Goal: Task Accomplishment & Management: Manage account settings

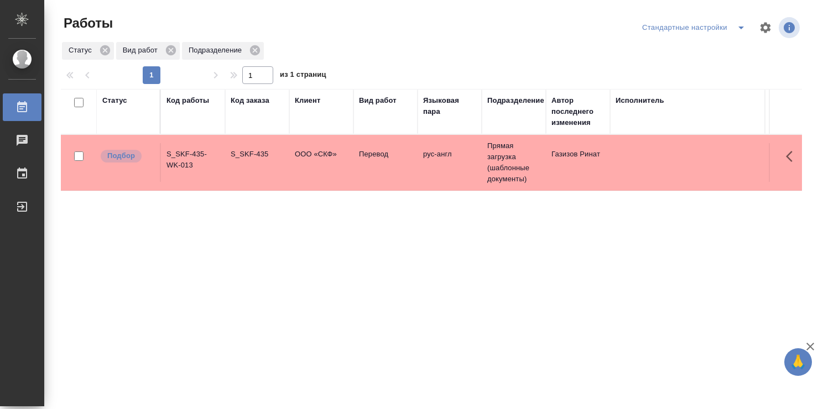
click at [329, 169] on td "ООО «СКФ»" at bounding box center [321, 162] width 64 height 39
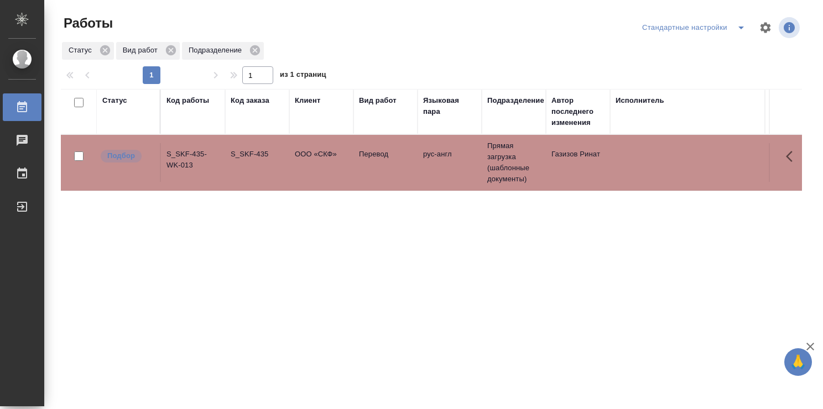
click at [329, 169] on td "ООО «СКФ»" at bounding box center [321, 162] width 64 height 39
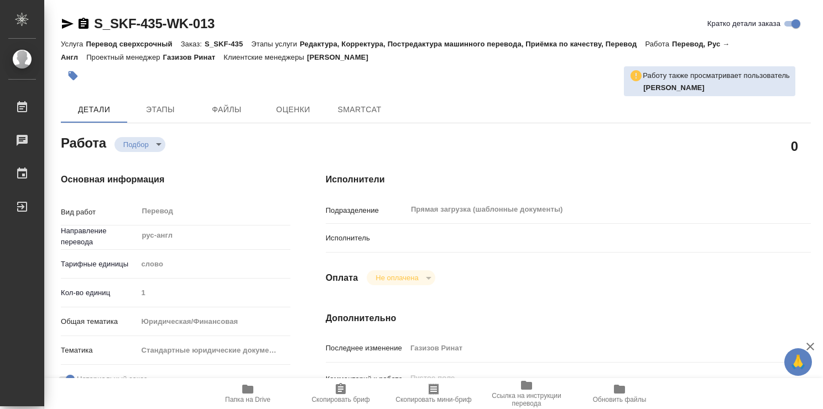
type textarea "x"
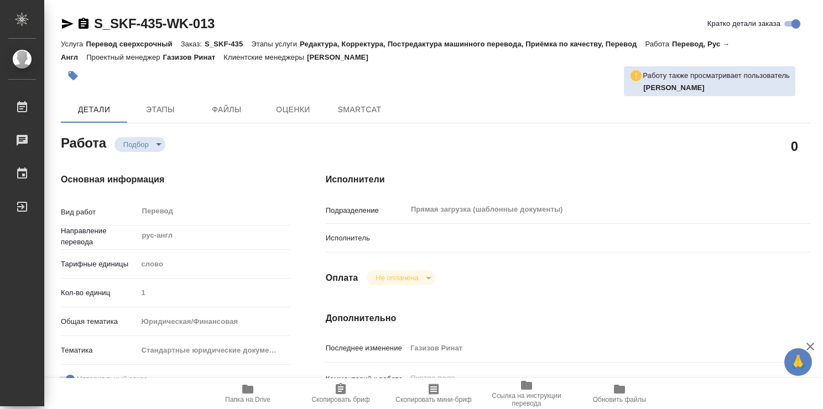
type textarea "x"
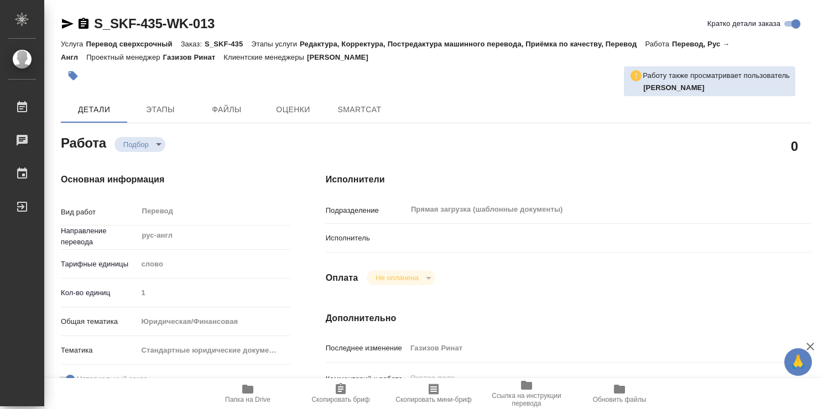
type textarea "x"
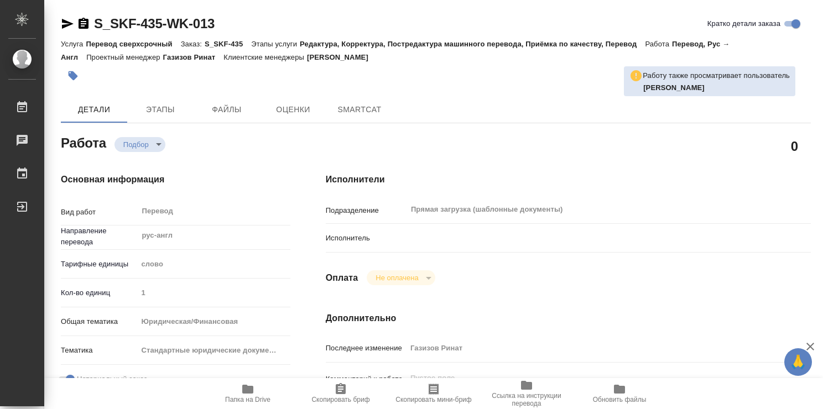
type textarea "x"
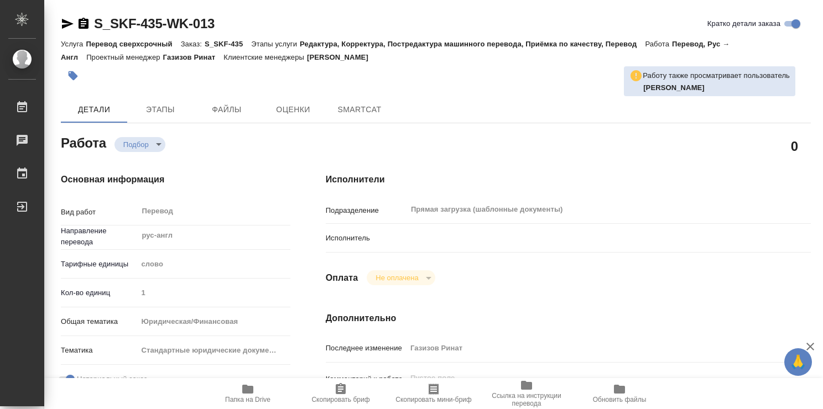
type textarea "x"
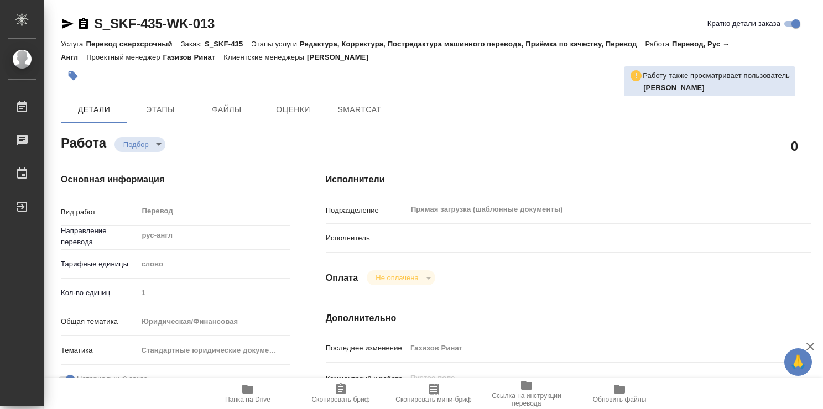
type textarea "x"
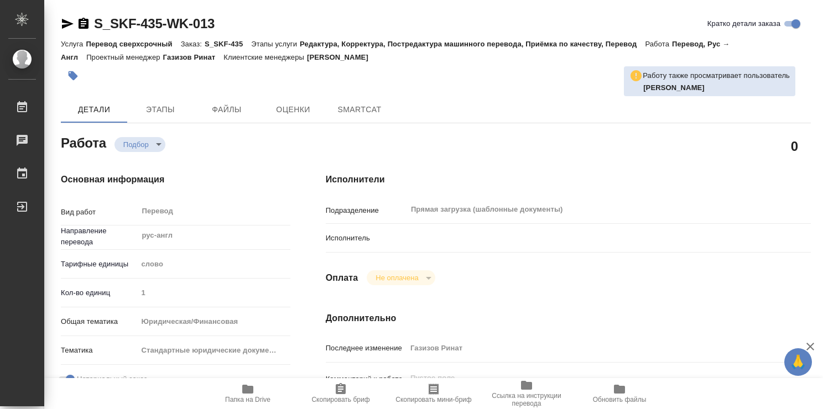
type textarea "x"
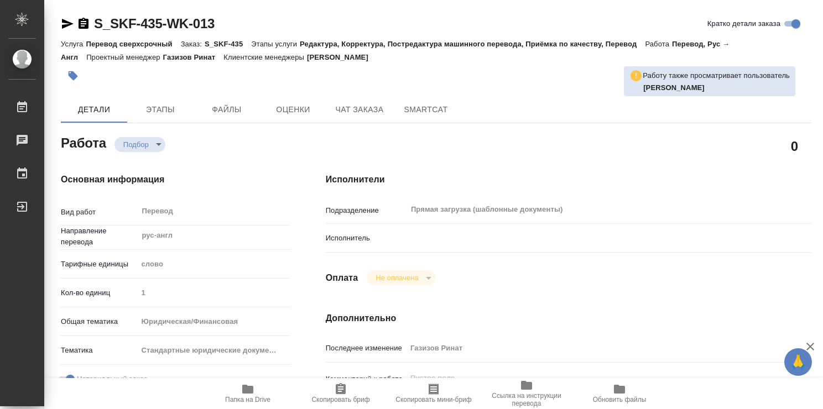
type textarea "x"
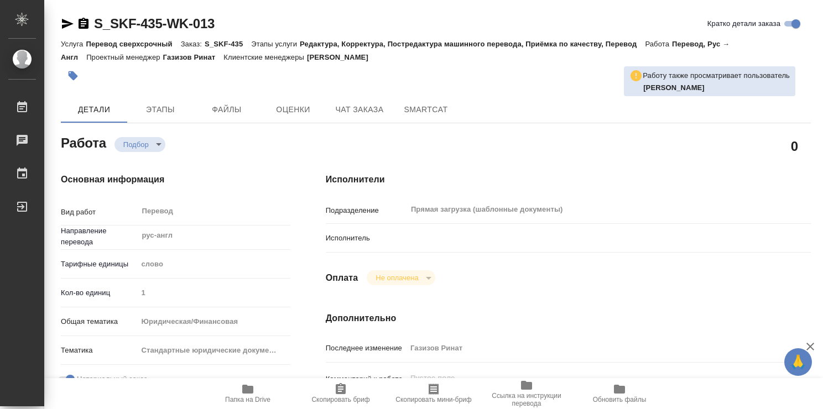
type textarea "x"
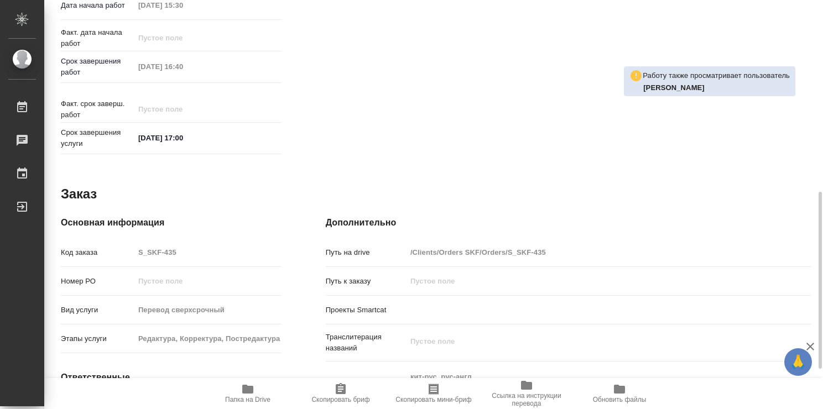
scroll to position [332, 0]
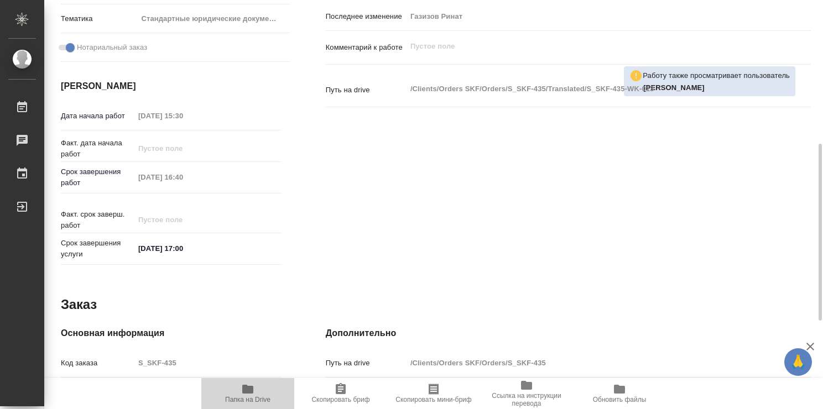
click at [255, 389] on span "Папка на Drive" at bounding box center [248, 393] width 80 height 21
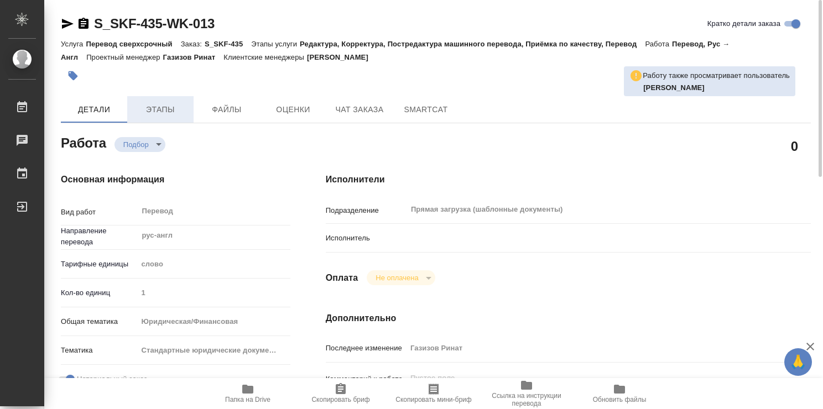
click at [164, 108] on span "Этапы" at bounding box center [160, 110] width 53 height 14
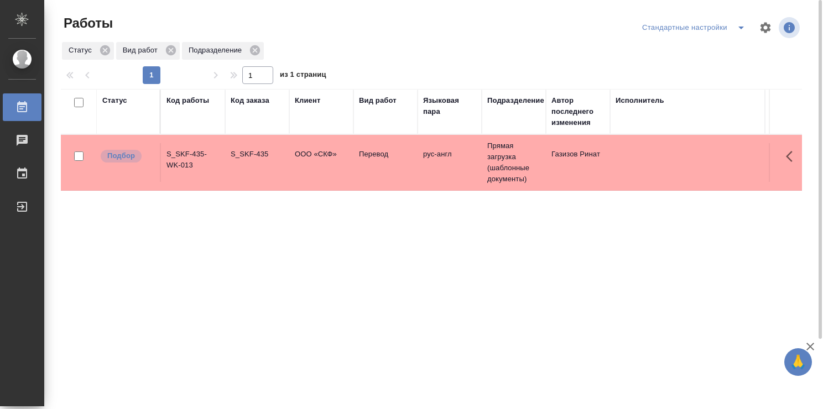
click at [433, 168] on td "рус-англ" at bounding box center [450, 162] width 64 height 39
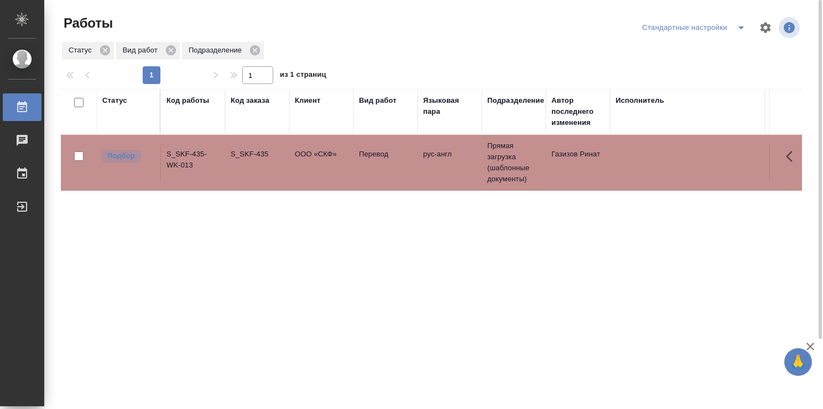
click at [433, 168] on td "рус-англ" at bounding box center [450, 162] width 64 height 39
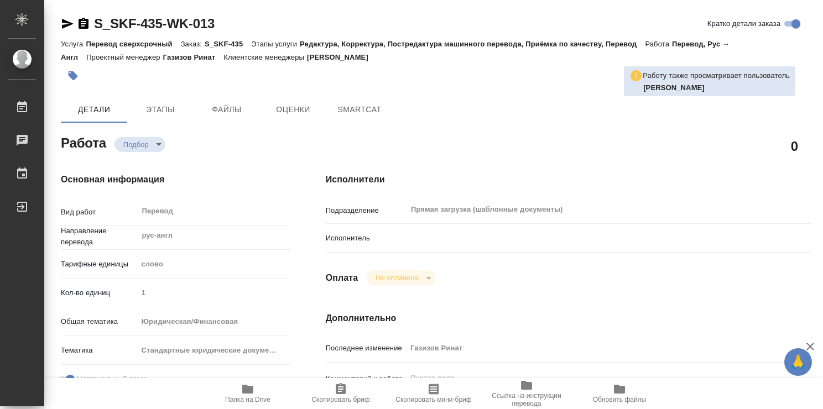
type textarea "x"
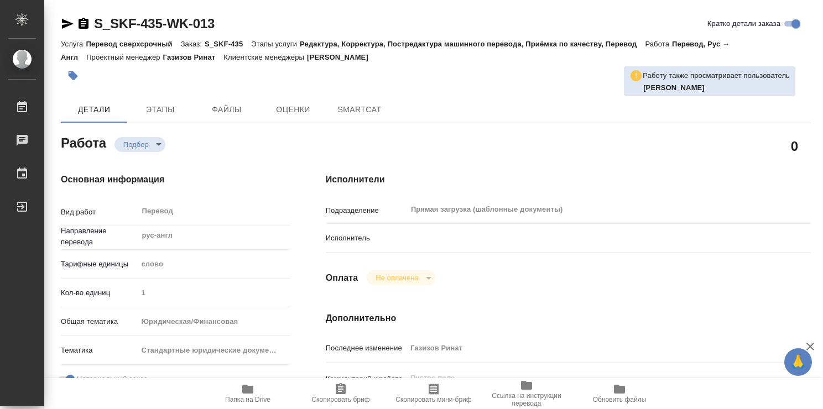
type textarea "x"
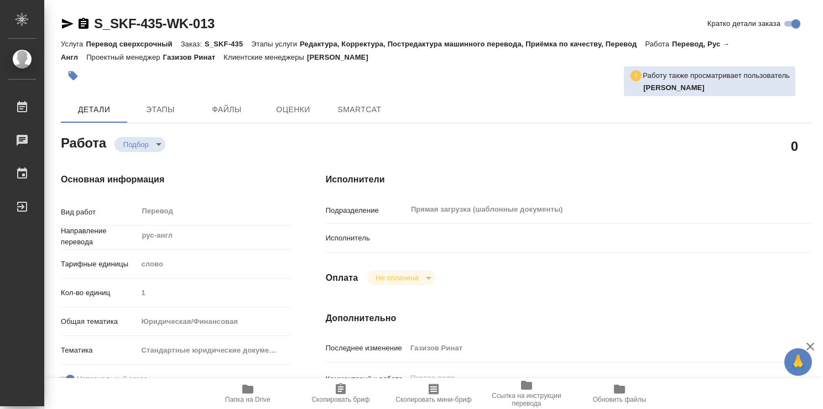
type textarea "x"
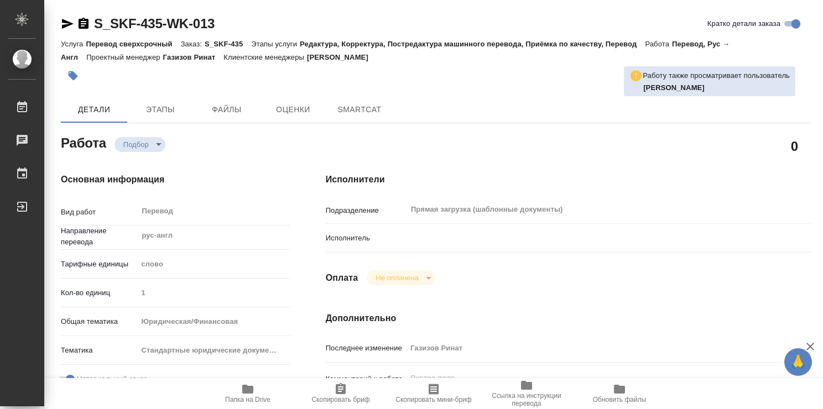
type textarea "x"
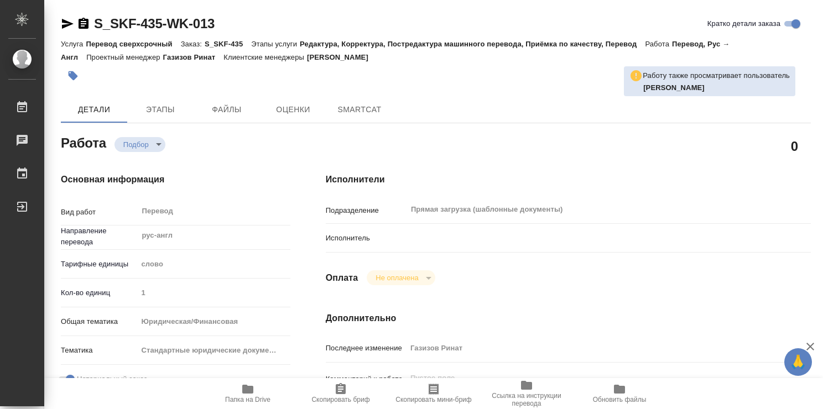
type textarea "x"
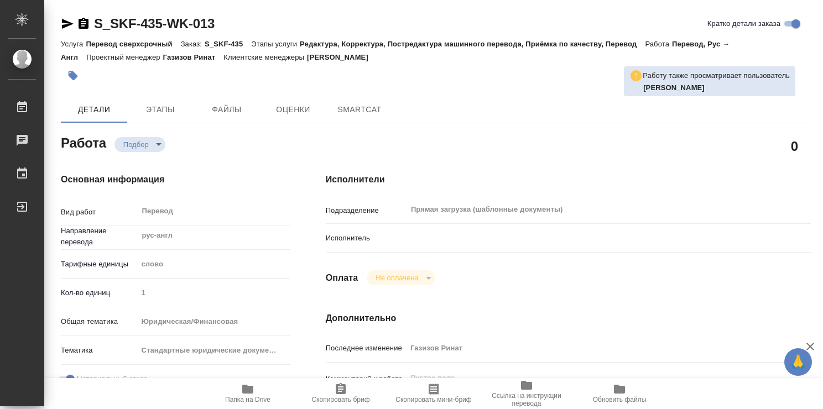
type textarea "x"
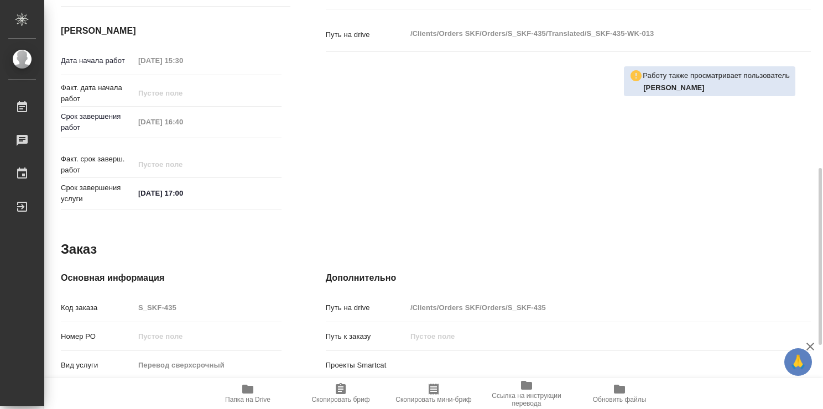
scroll to position [534, 0]
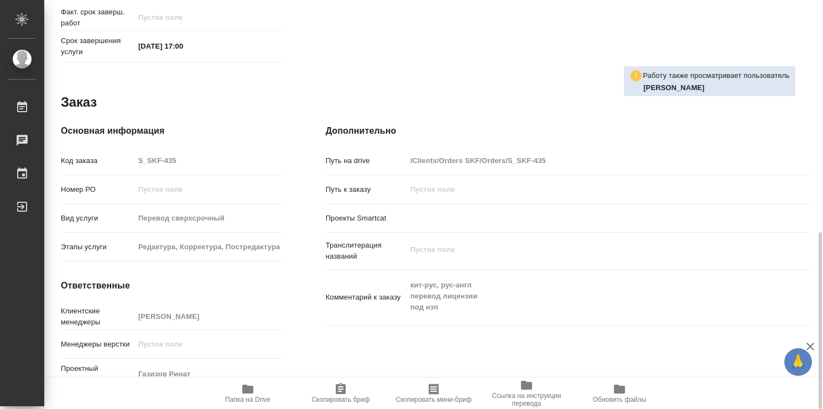
type textarea "x"
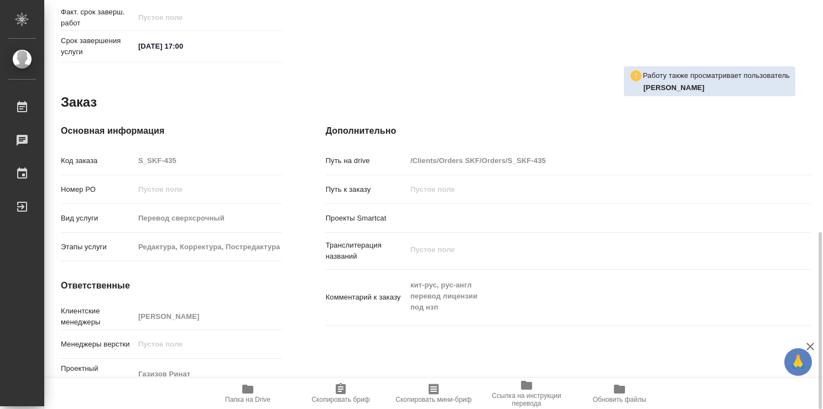
type textarea "x"
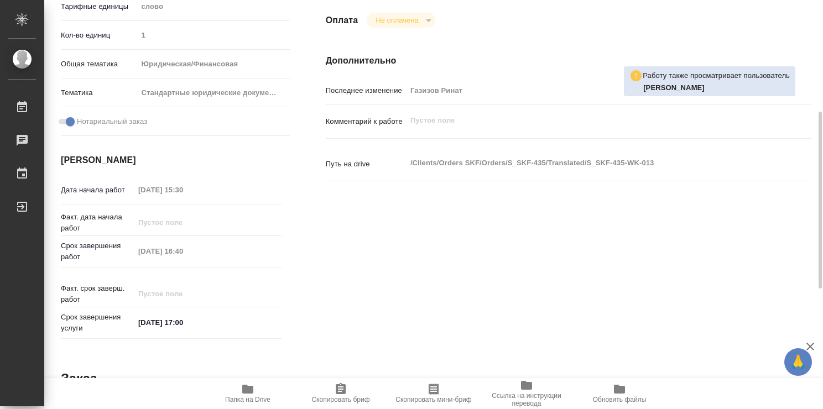
scroll to position [0, 0]
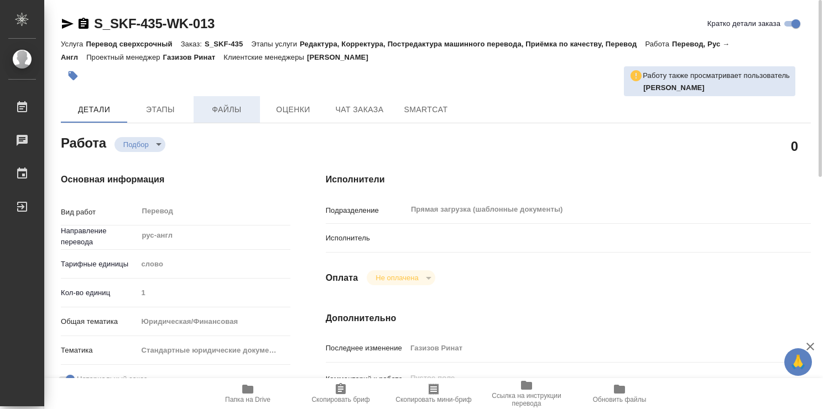
click at [218, 106] on span "Файлы" at bounding box center [226, 110] width 53 height 14
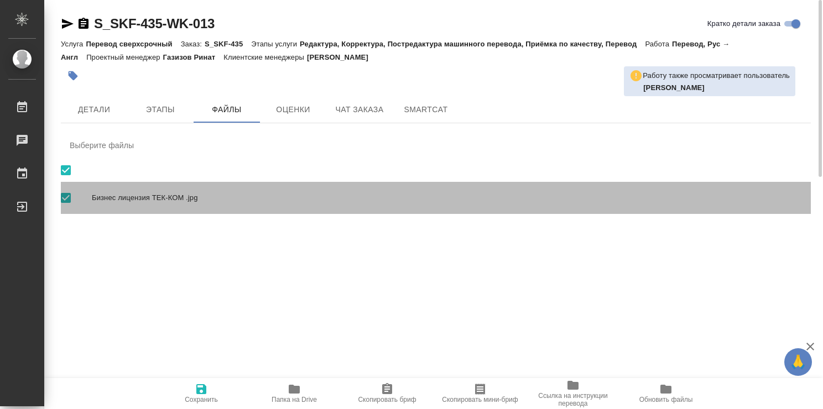
click at [189, 194] on span "Бизнес лицензия ТЕК-КОМ .jpg" at bounding box center [447, 197] width 710 height 11
checkbox input "false"
click at [189, 194] on span "Бизнес лицензия ТЕК-КОМ .jpg" at bounding box center [447, 197] width 710 height 11
checkbox input "true"
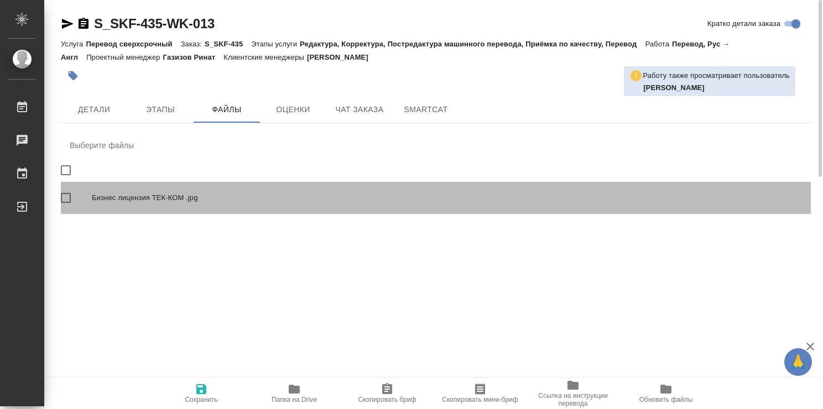
checkbox input "true"
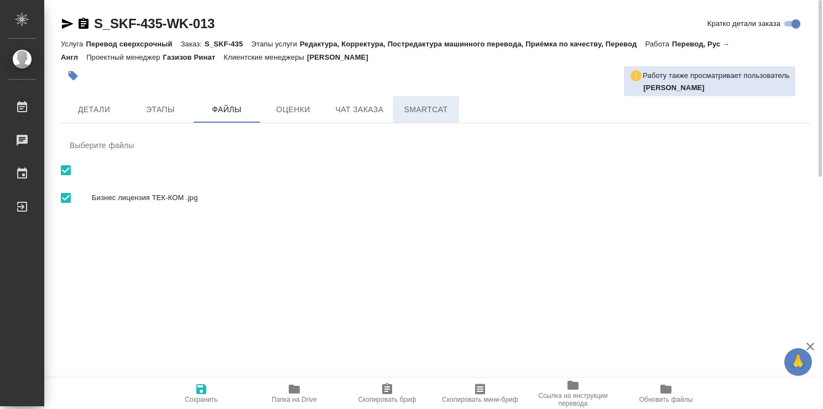
click at [400, 107] on span "SmartCat" at bounding box center [425, 110] width 53 height 14
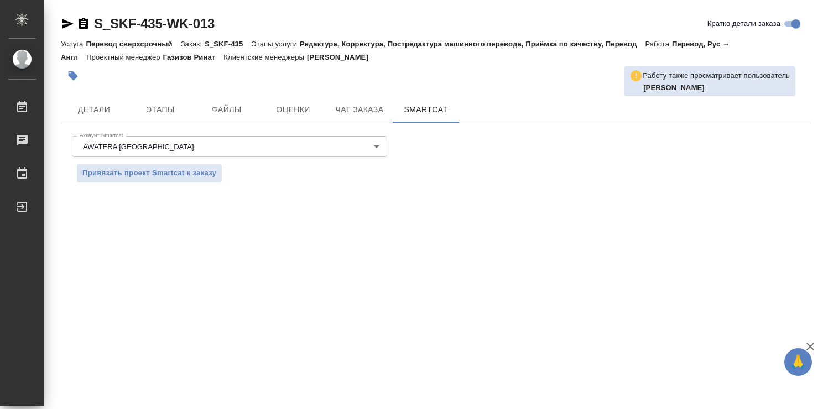
click at [538, 237] on div ".cls-1 fill:#fff; AWATERA Abramova Valeriia Работы 0 Чаты График Выйти S_SKF-43…" at bounding box center [411, 204] width 823 height 409
click at [363, 110] on span "Чат заказа" at bounding box center [359, 110] width 53 height 14
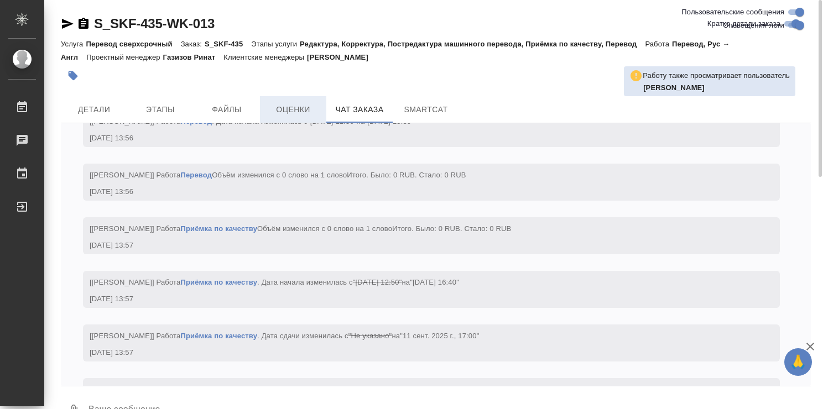
scroll to position [2877, 0]
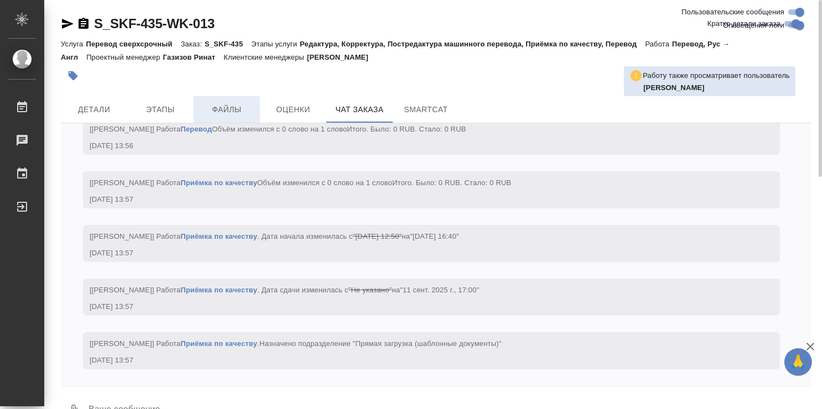
click at [228, 110] on span "Файлы" at bounding box center [226, 110] width 53 height 14
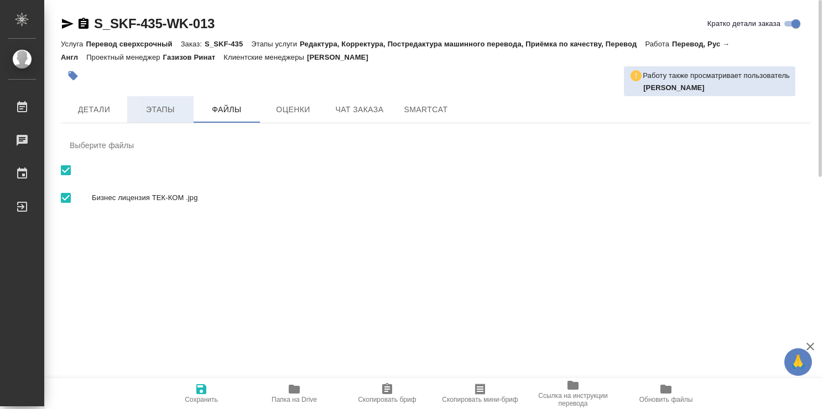
click at [158, 104] on span "Этапы" at bounding box center [160, 110] width 53 height 14
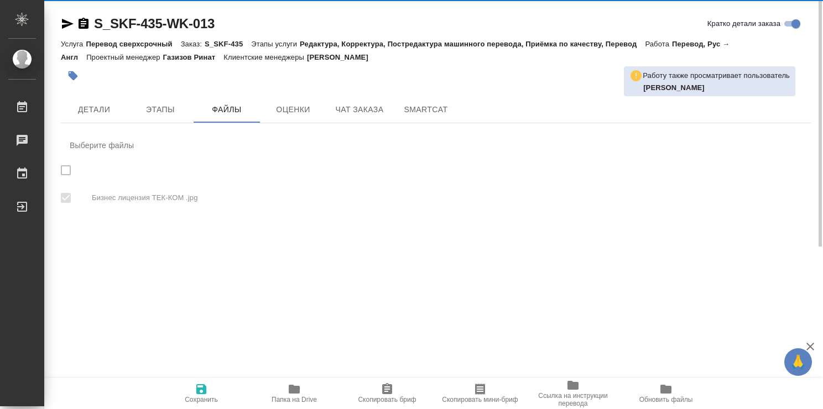
checkbox input "true"
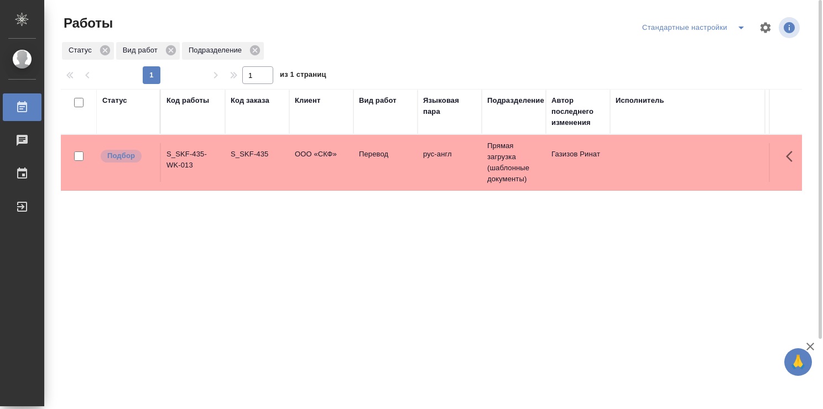
click at [559, 223] on div "Статус Код работы Код заказа Клиент Вид работ Языковая пара Подразделение Автор…" at bounding box center [431, 288] width 741 height 398
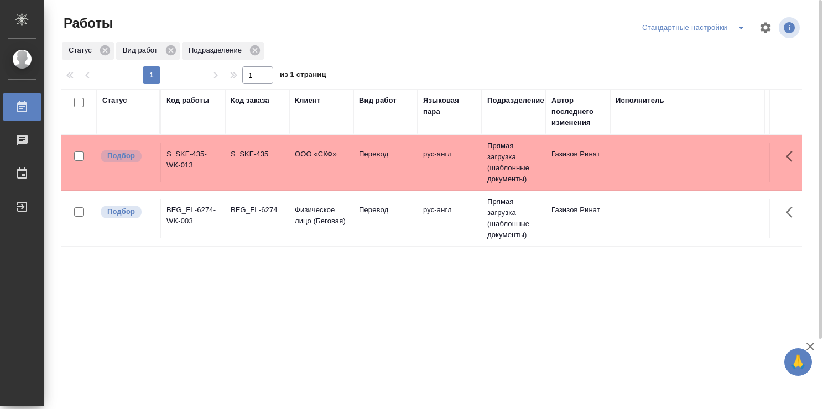
click at [441, 224] on td "рус-англ" at bounding box center [450, 218] width 64 height 39
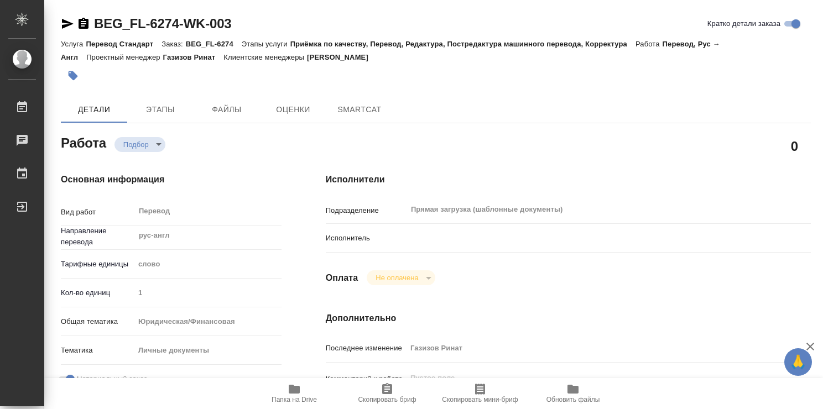
type textarea "x"
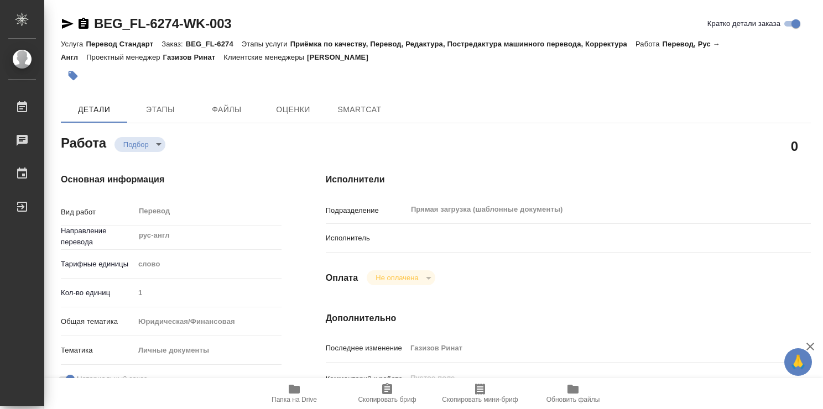
type textarea "x"
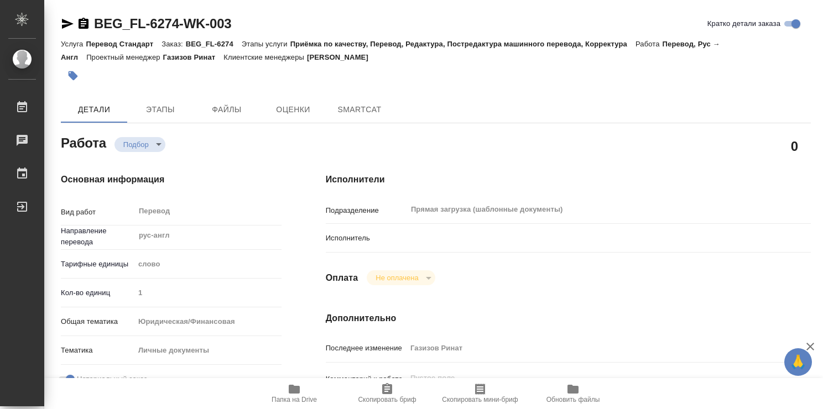
type textarea "x"
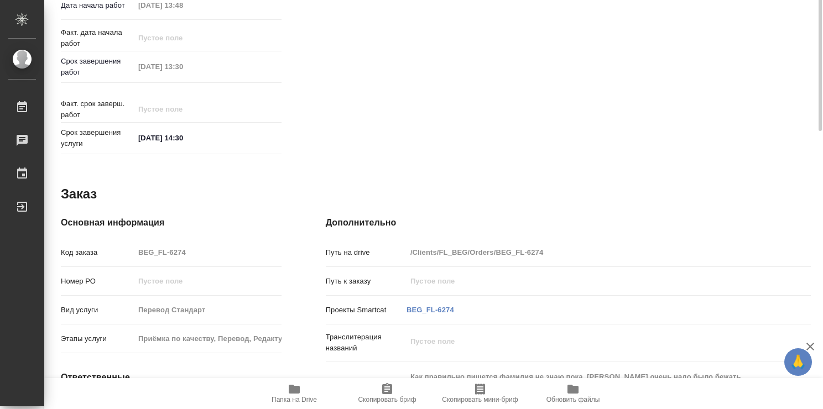
type textarea "x"
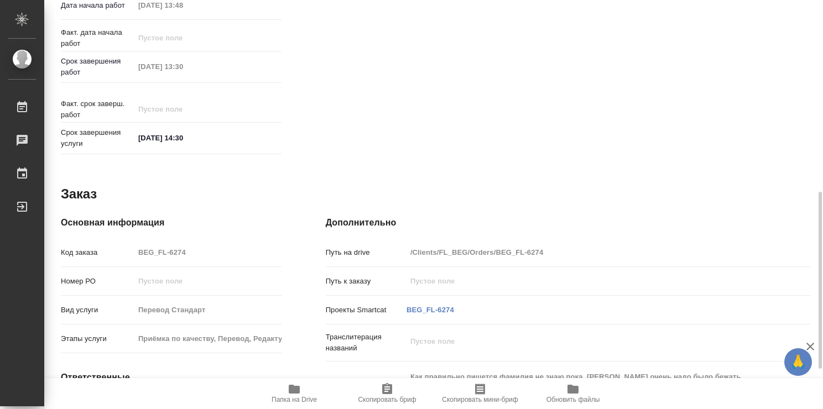
scroll to position [534, 0]
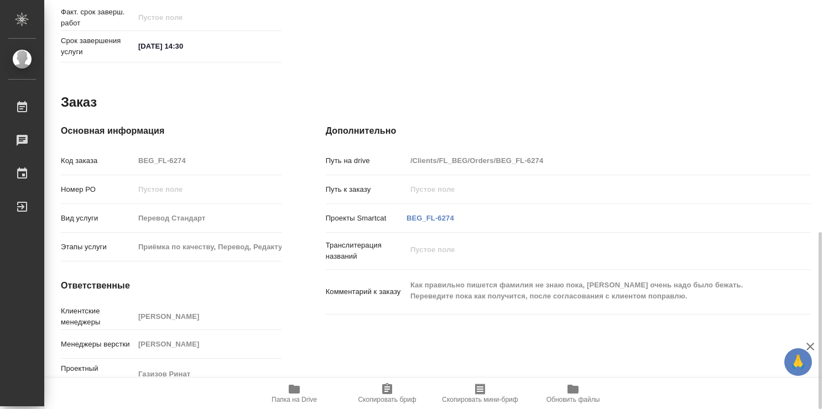
type textarea "x"
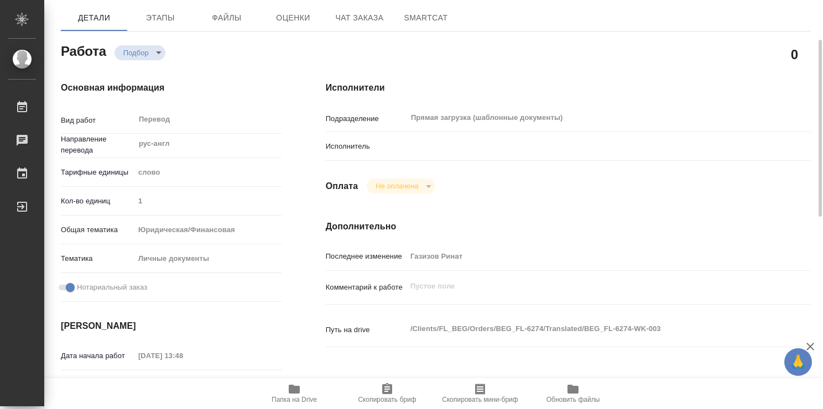
scroll to position [0, 0]
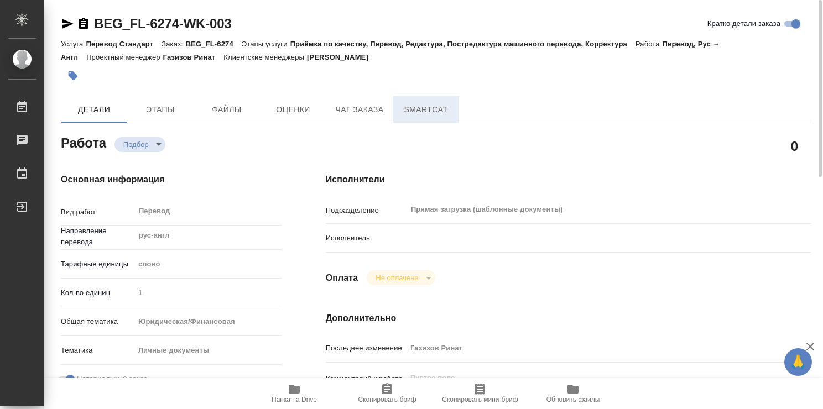
click at [417, 116] on span "SmartCat" at bounding box center [425, 110] width 53 height 14
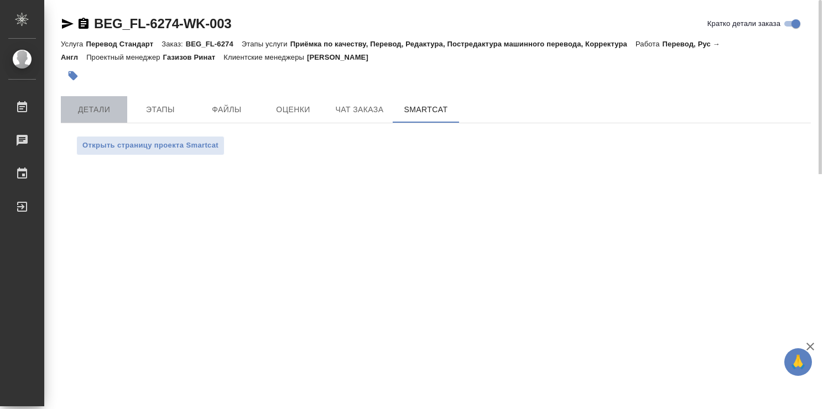
click at [96, 107] on span "Детали" at bounding box center [93, 110] width 53 height 14
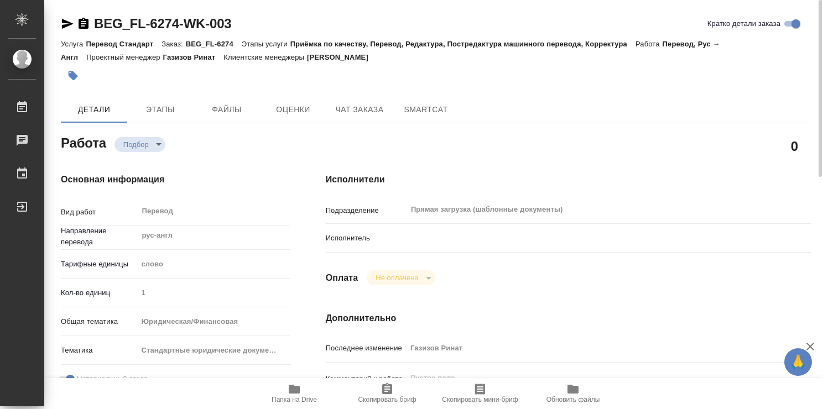
type textarea "x"
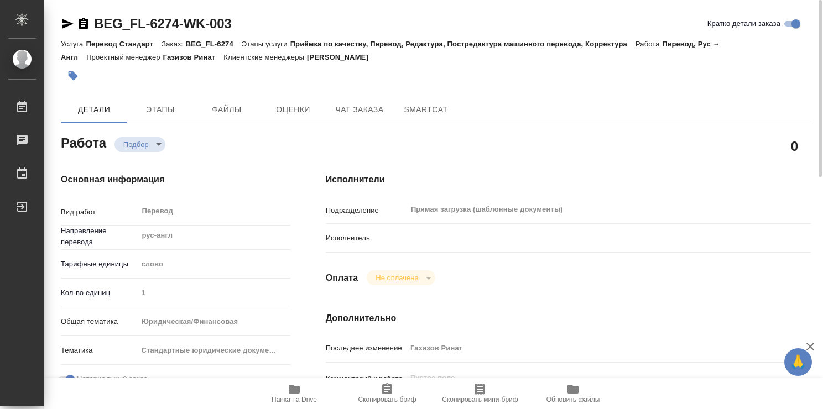
type textarea "x"
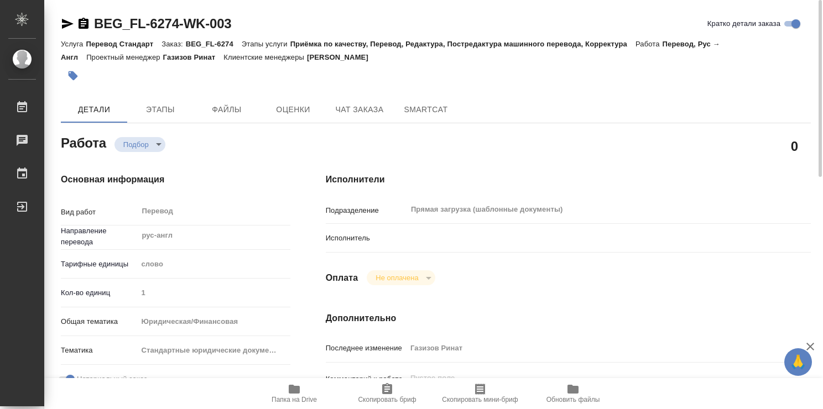
type textarea "x"
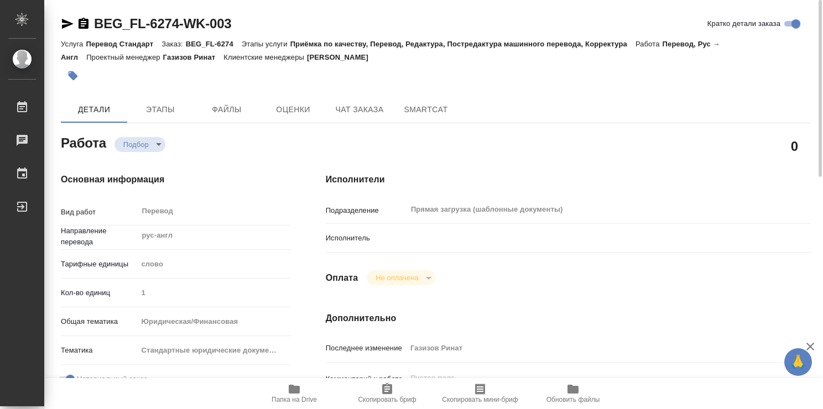
click at [289, 388] on icon "button" at bounding box center [294, 389] width 11 height 9
type textarea "x"
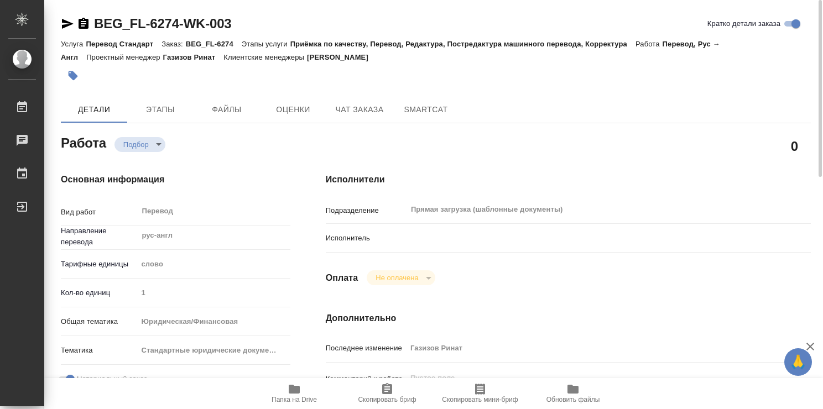
type textarea "x"
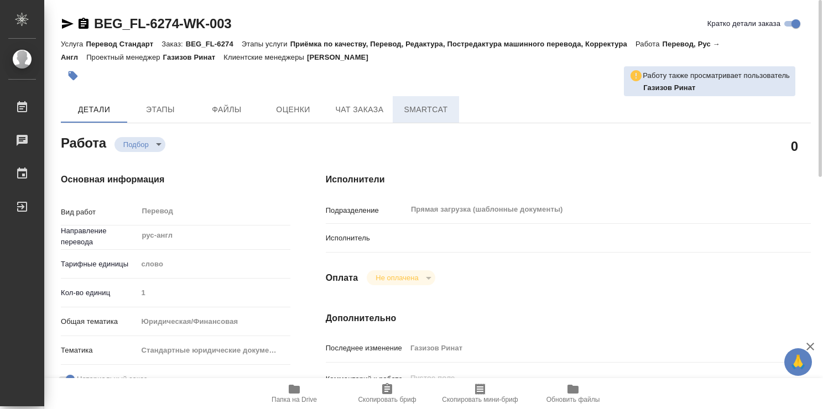
click at [425, 107] on span "SmartCat" at bounding box center [425, 110] width 53 height 14
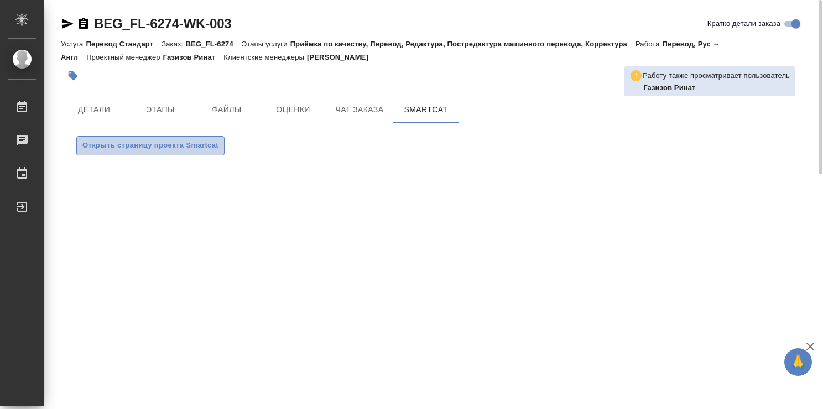
click at [201, 146] on span "Открыть страницу проекта Smartcat" at bounding box center [150, 145] width 136 height 13
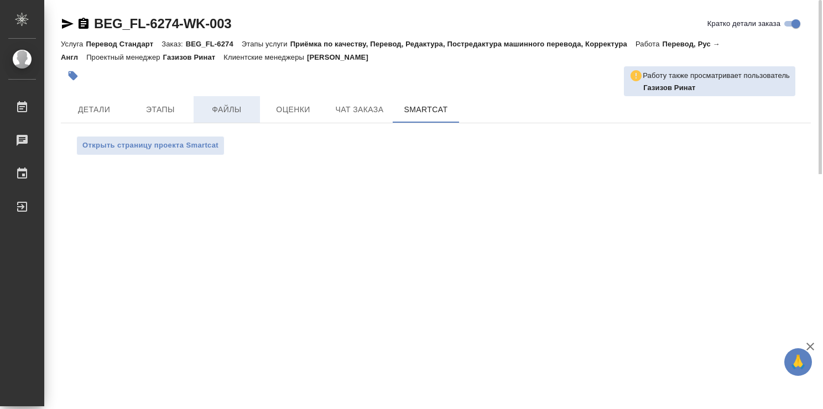
click at [230, 108] on span "Файлы" at bounding box center [226, 110] width 53 height 14
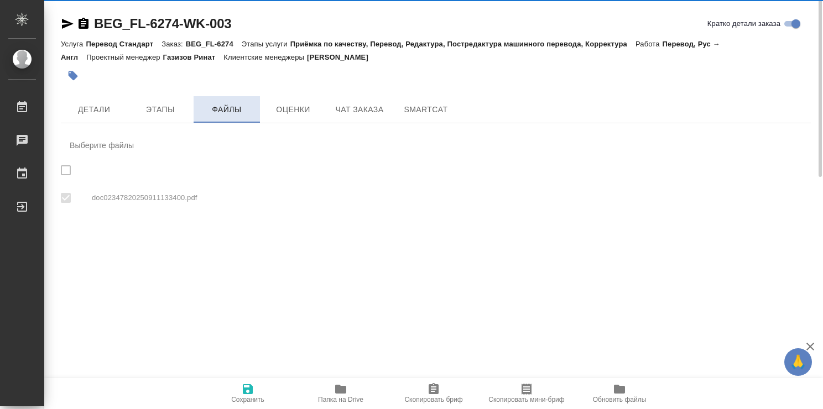
checkbox input "true"
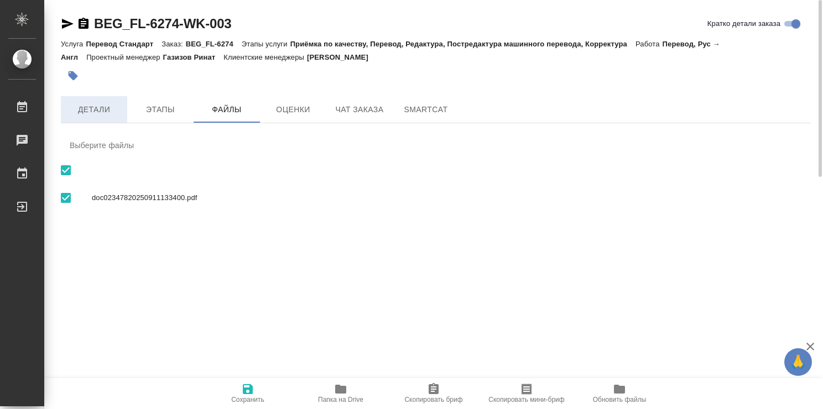
click at [104, 108] on span "Детали" at bounding box center [93, 110] width 53 height 14
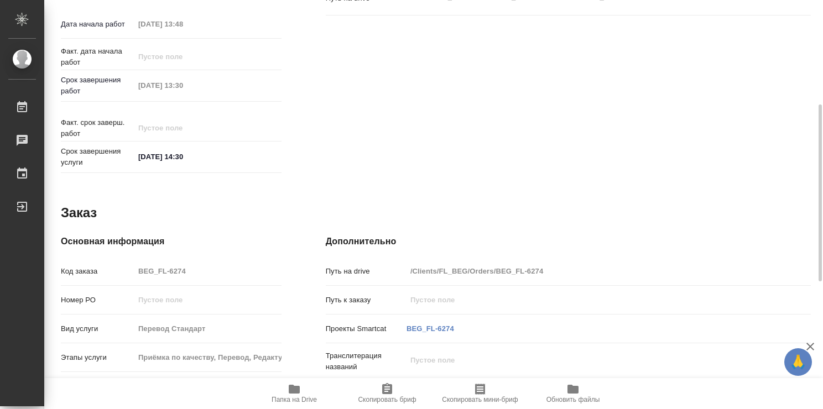
scroll to position [368, 0]
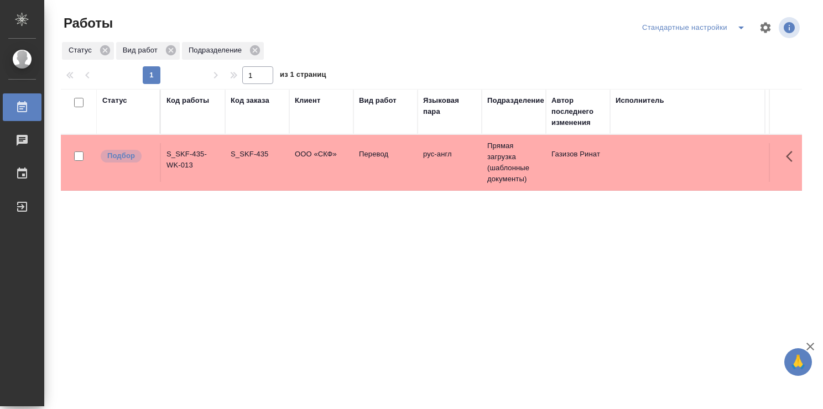
click at [498, 39] on div at bounding box center [436, 27] width 250 height 27
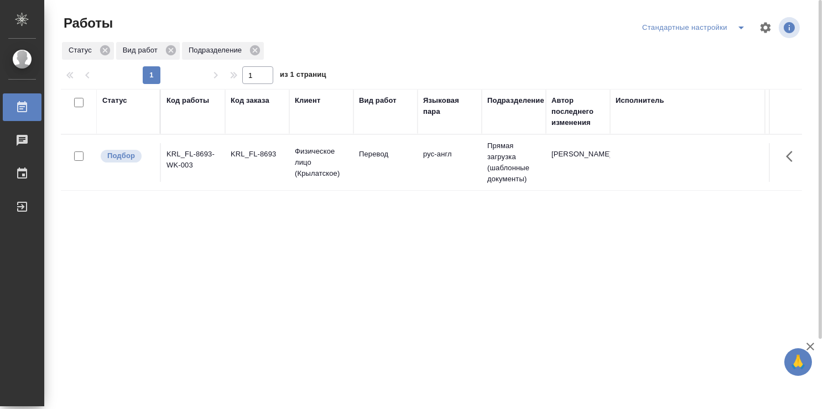
click at [284, 167] on td "KRL_FL-8693" at bounding box center [257, 162] width 64 height 39
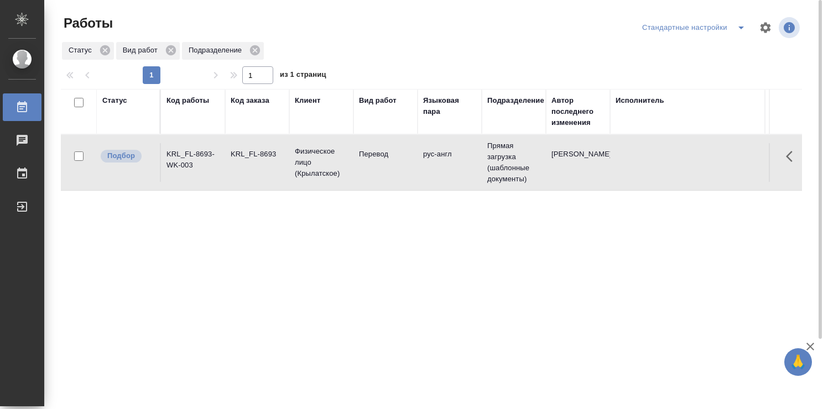
click at [284, 167] on td "KRL_FL-8693" at bounding box center [257, 162] width 64 height 39
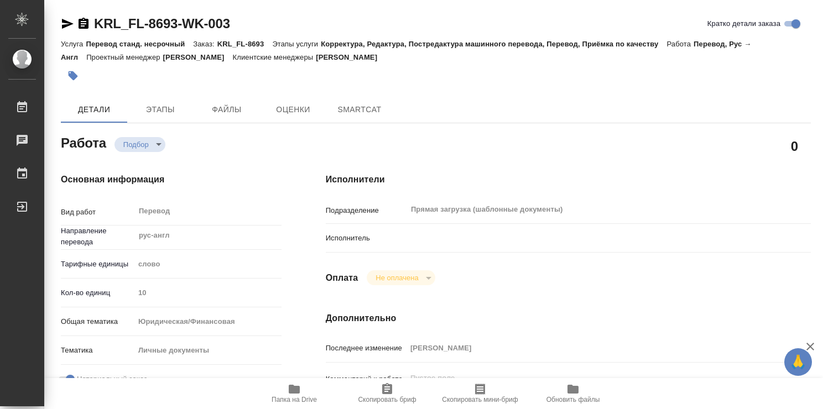
type textarea "x"
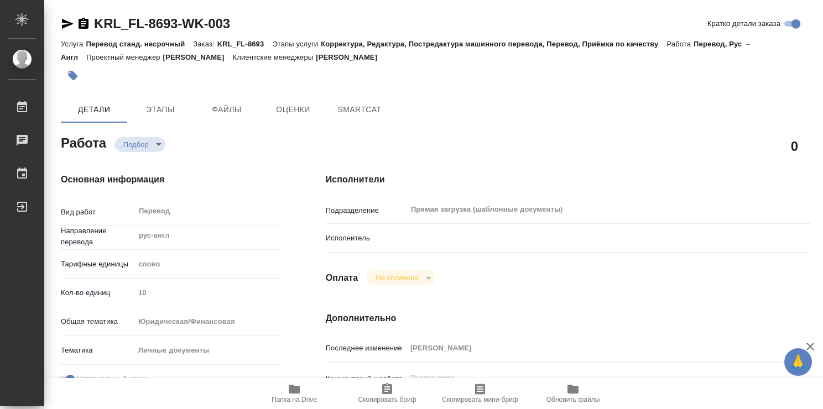
type textarea "x"
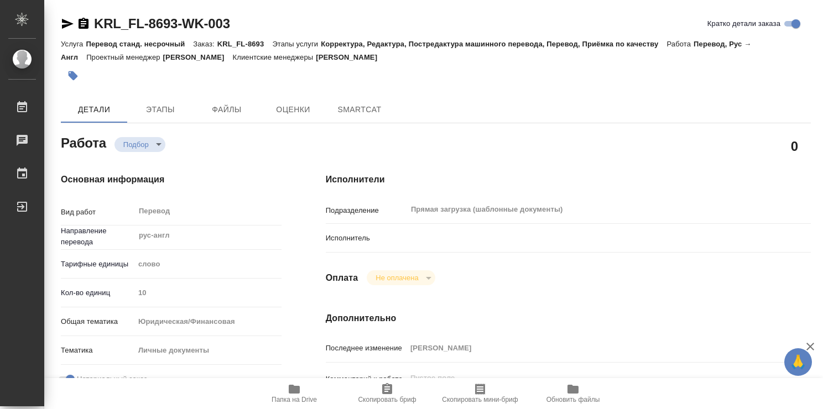
type textarea "x"
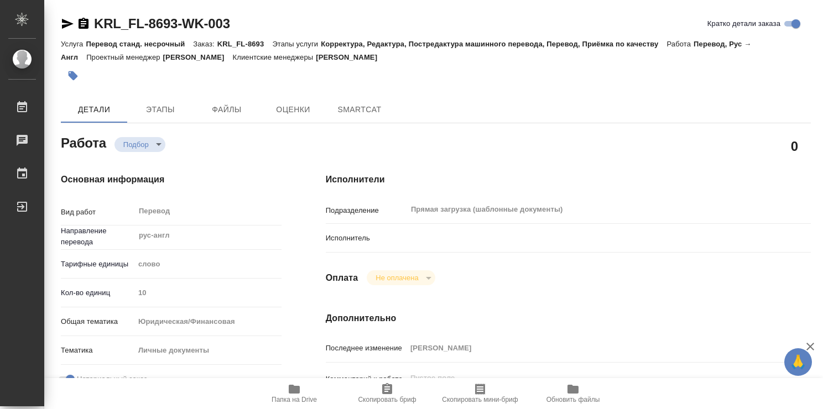
type textarea "x"
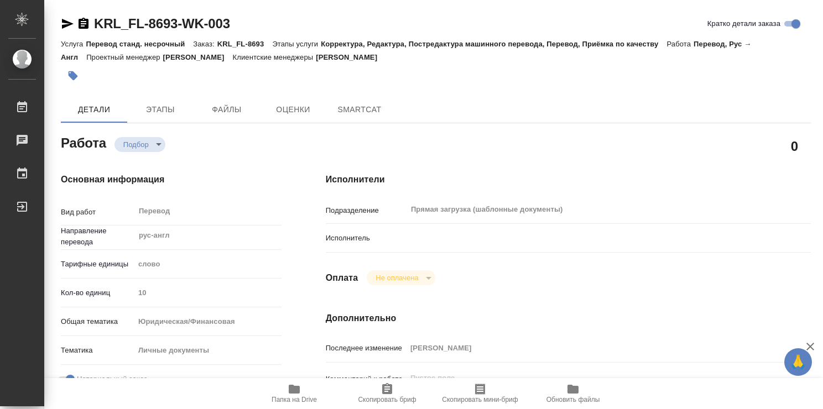
type textarea "x"
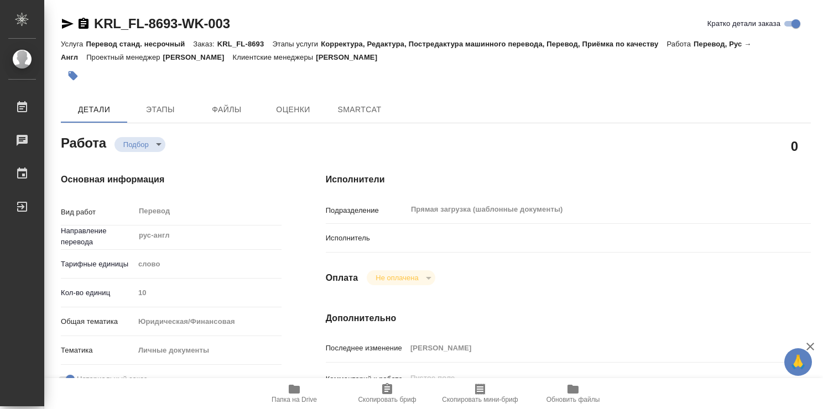
type textarea "x"
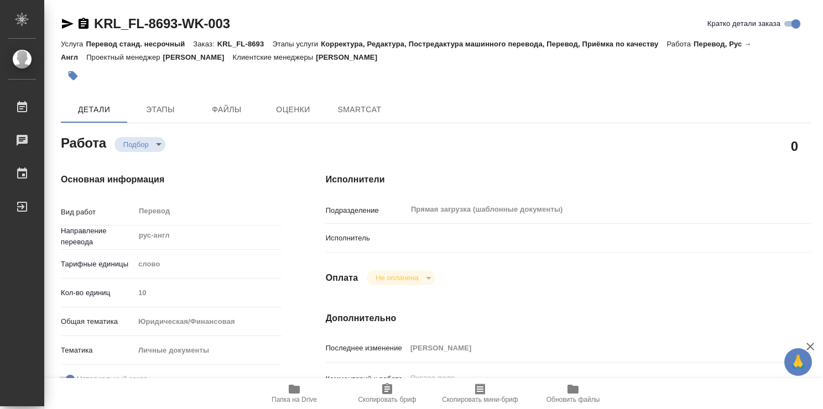
type textarea "x"
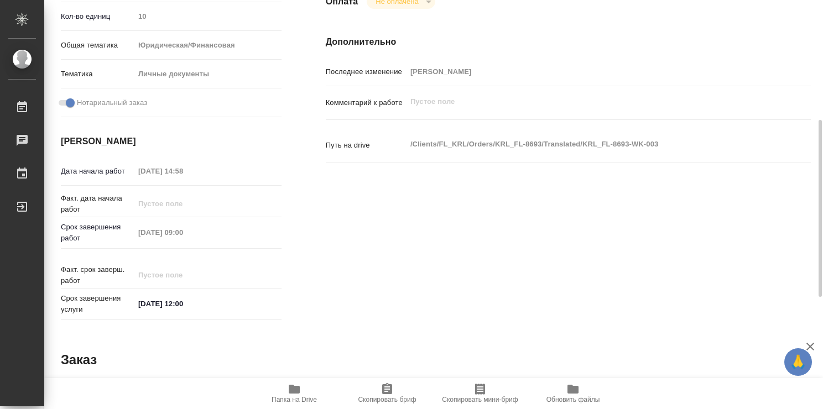
type textarea "x"
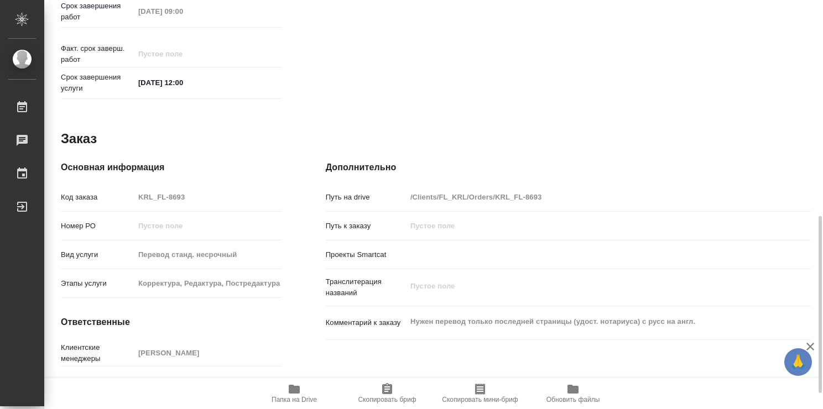
type textarea "x"
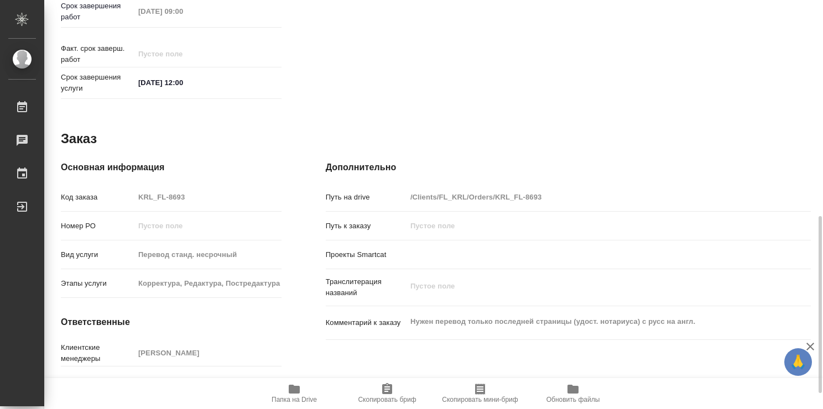
scroll to position [534, 0]
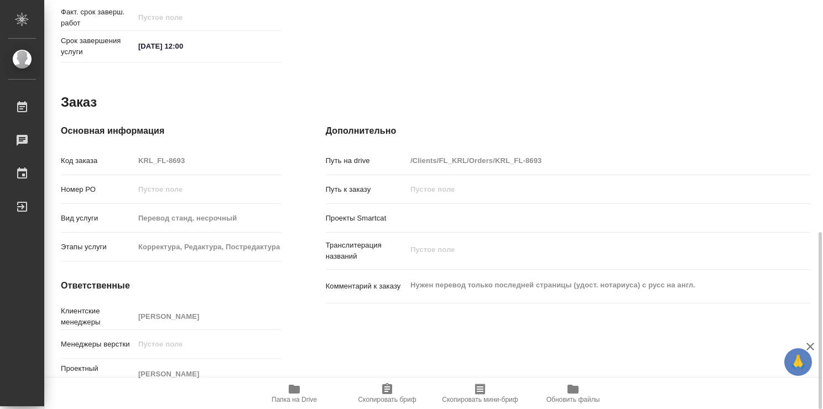
click at [296, 398] on span "Папка на Drive" at bounding box center [294, 400] width 45 height 8
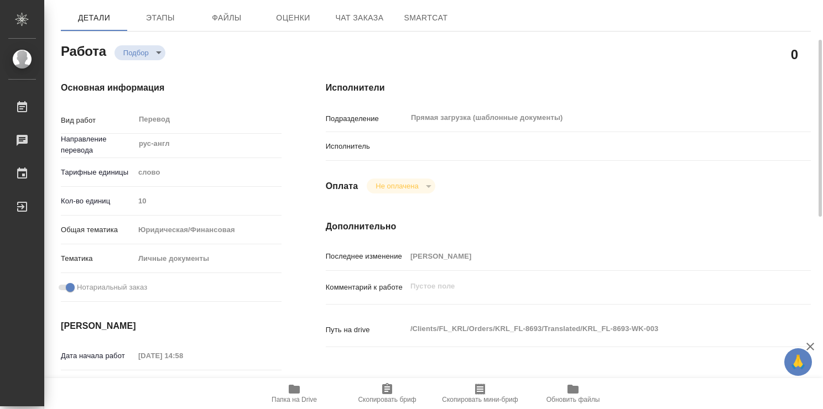
scroll to position [0, 0]
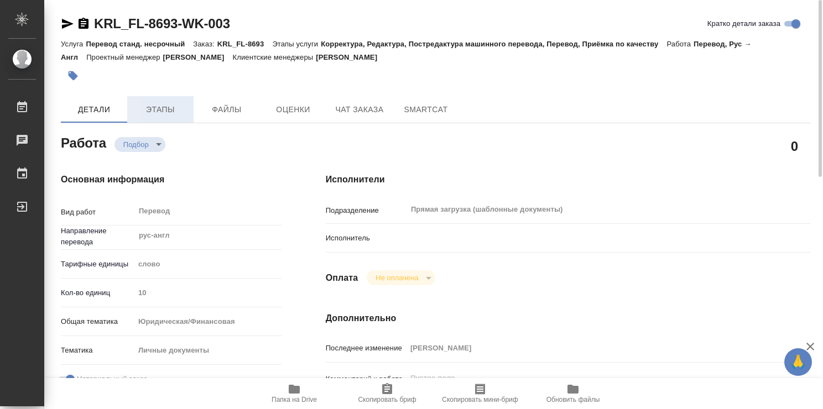
click at [151, 114] on span "Этапы" at bounding box center [160, 110] width 53 height 14
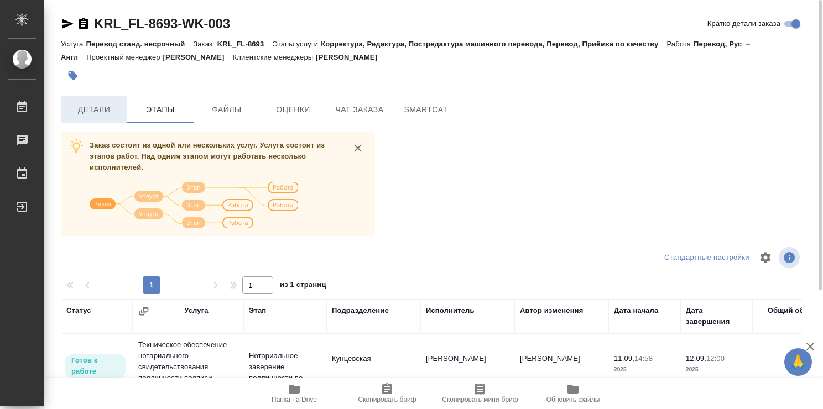
click at [91, 108] on span "Детали" at bounding box center [93, 110] width 53 height 14
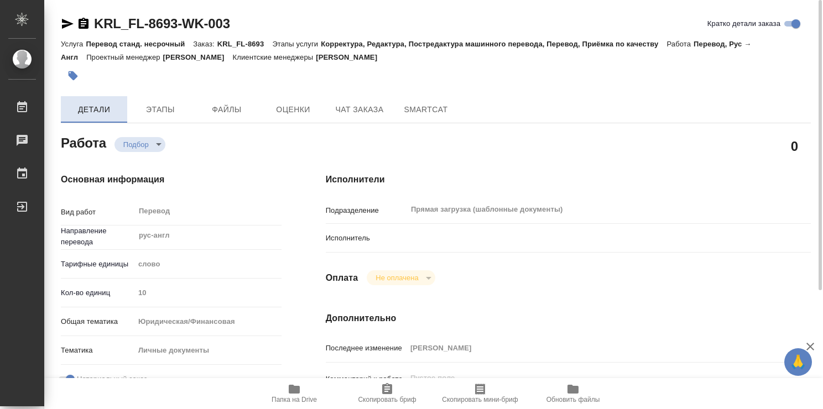
type textarea "x"
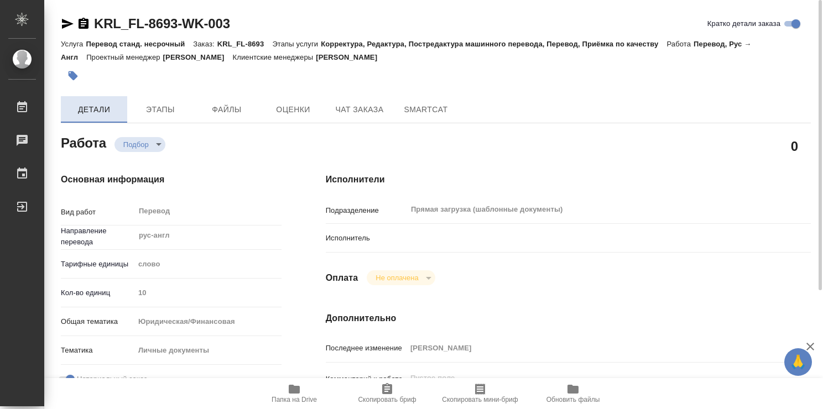
type textarea "x"
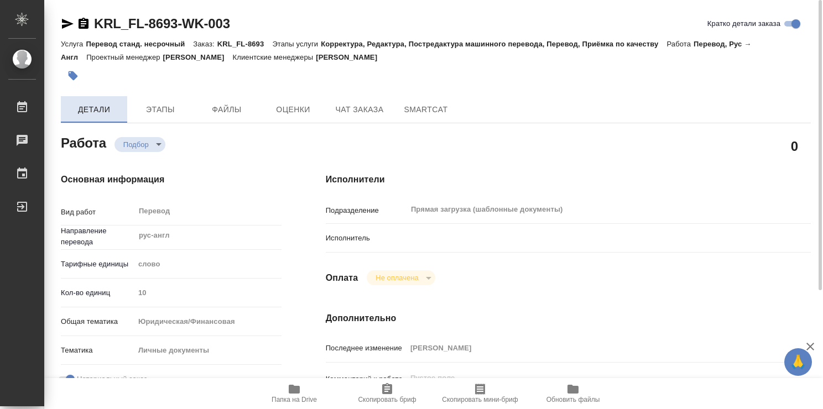
type textarea "x"
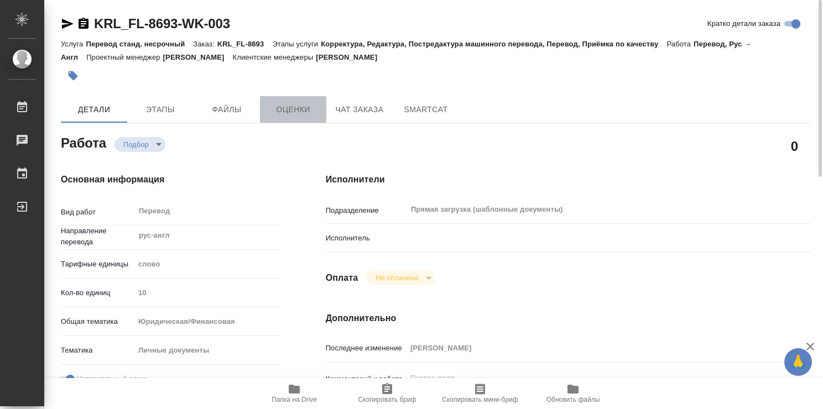
click at [299, 108] on span "Оценки" at bounding box center [293, 110] width 53 height 14
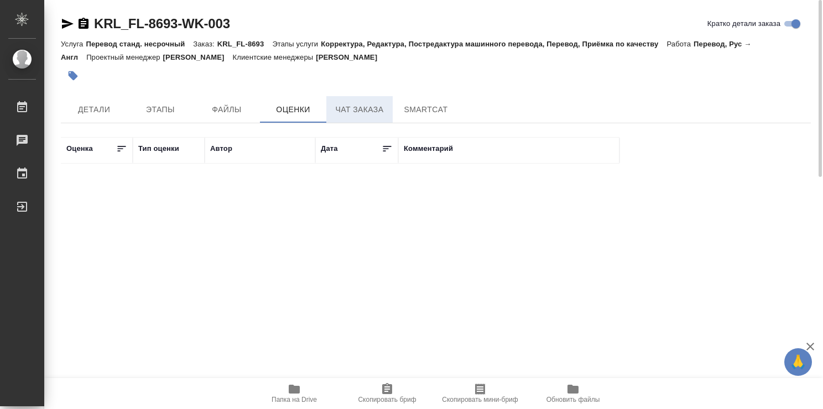
click at [351, 110] on span "Чат заказа" at bounding box center [359, 110] width 53 height 14
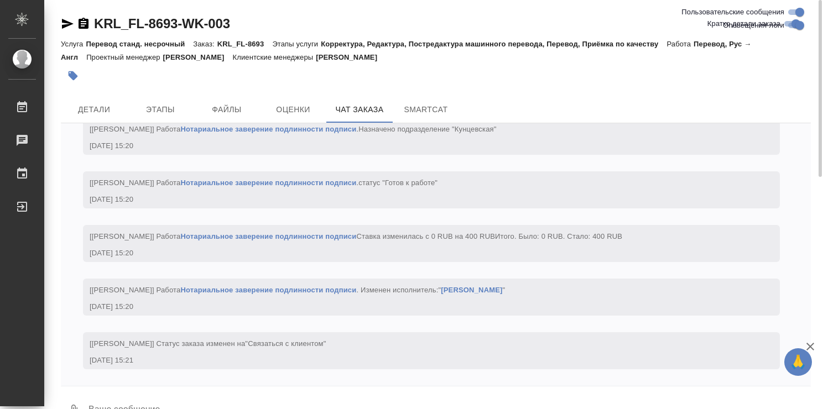
scroll to position [784, 0]
click at [420, 110] on span "SmartCat" at bounding box center [425, 110] width 53 height 14
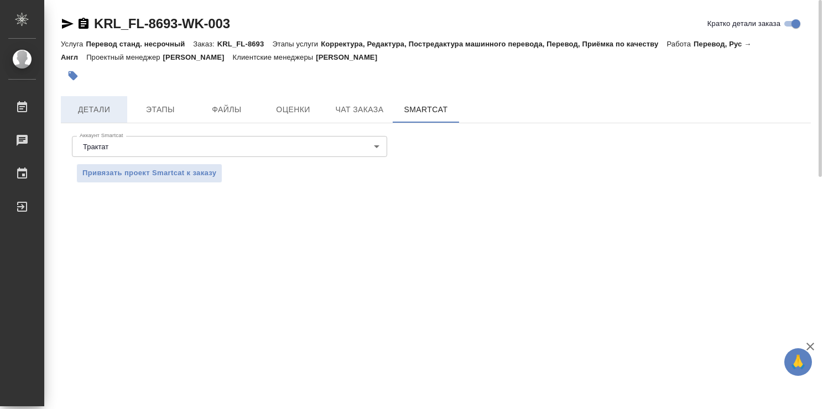
click at [101, 102] on button "Детали" at bounding box center [94, 109] width 66 height 27
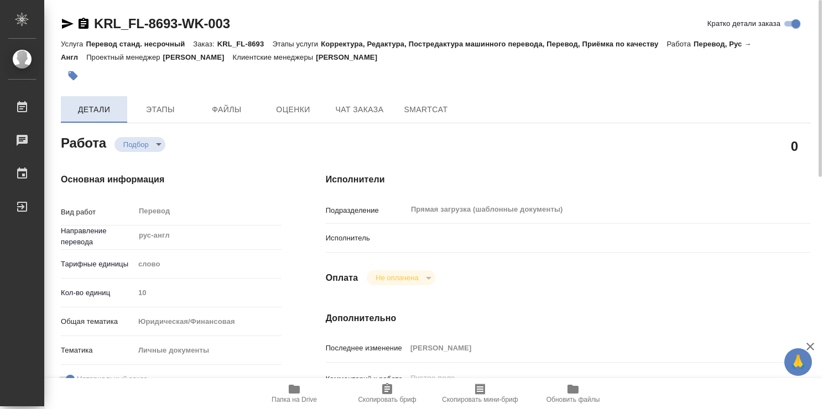
type textarea "x"
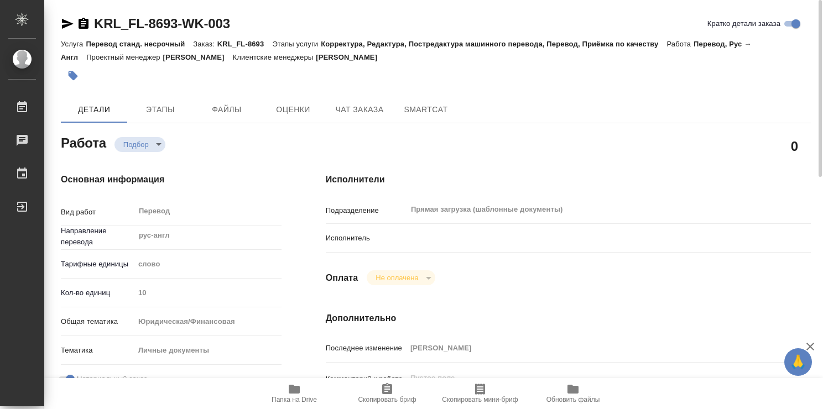
type textarea "x"
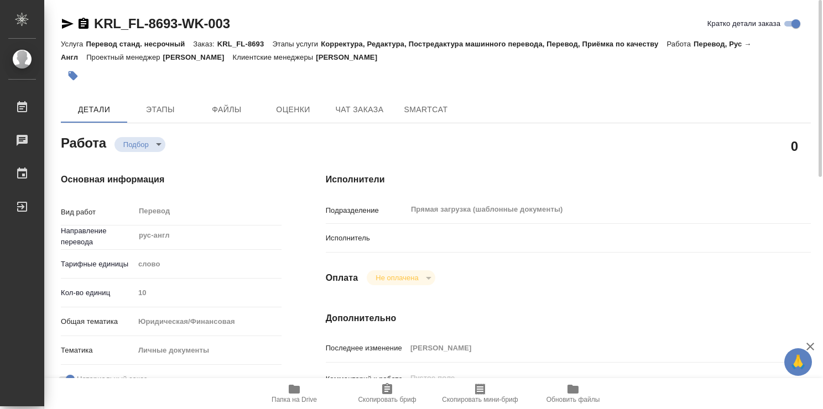
type textarea "x"
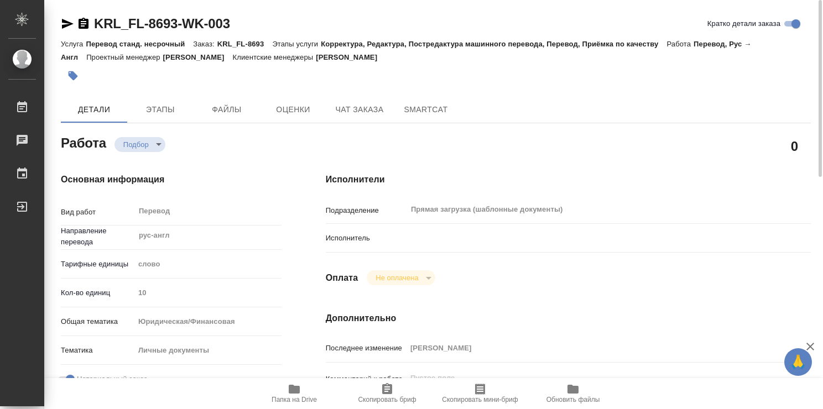
click at [358, 236] on p "Исполнитель" at bounding box center [366, 238] width 81 height 11
click at [371, 241] on p "Исполнитель" at bounding box center [366, 238] width 81 height 11
click at [424, 111] on span "SmartCat" at bounding box center [425, 110] width 53 height 14
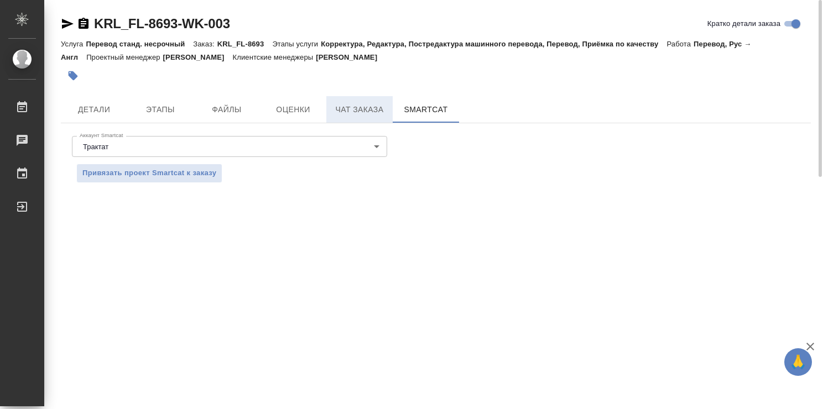
click at [375, 107] on span "Чат заказа" at bounding box center [359, 110] width 53 height 14
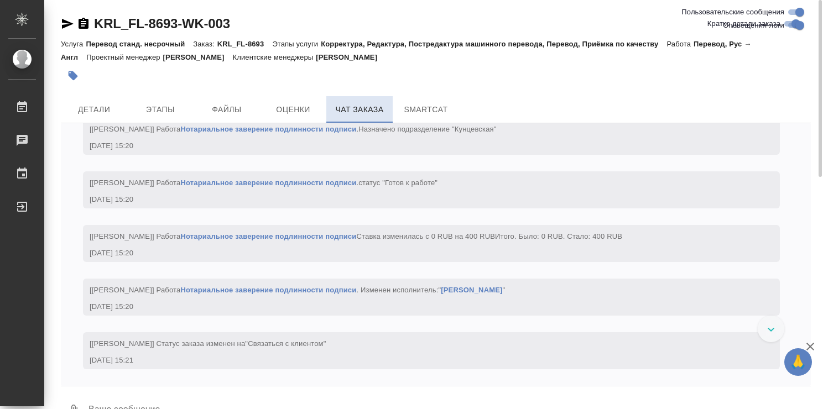
scroll to position [784, 0]
click at [295, 106] on span "Оценки" at bounding box center [293, 110] width 53 height 14
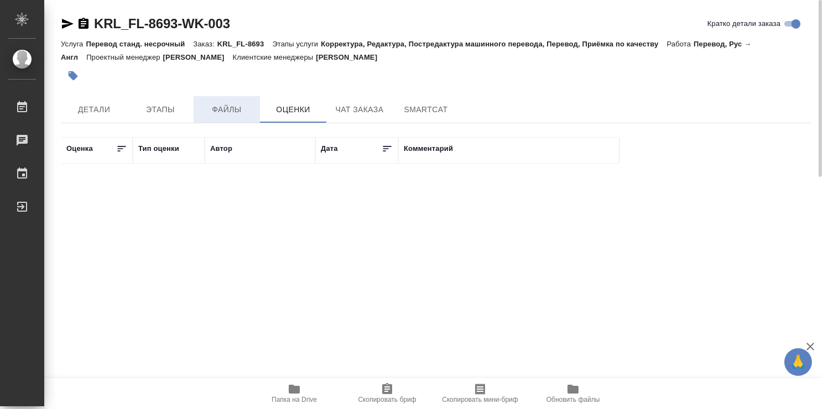
click at [247, 106] on span "Файлы" at bounding box center [226, 110] width 53 height 14
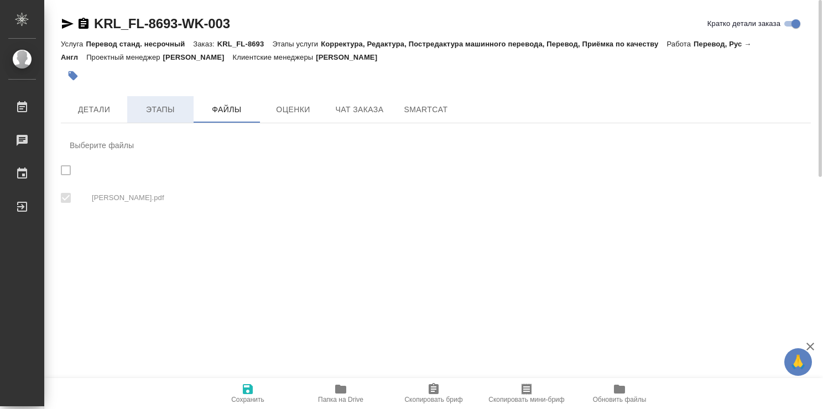
checkbox input "true"
click at [175, 110] on span "Этапы" at bounding box center [160, 110] width 53 height 14
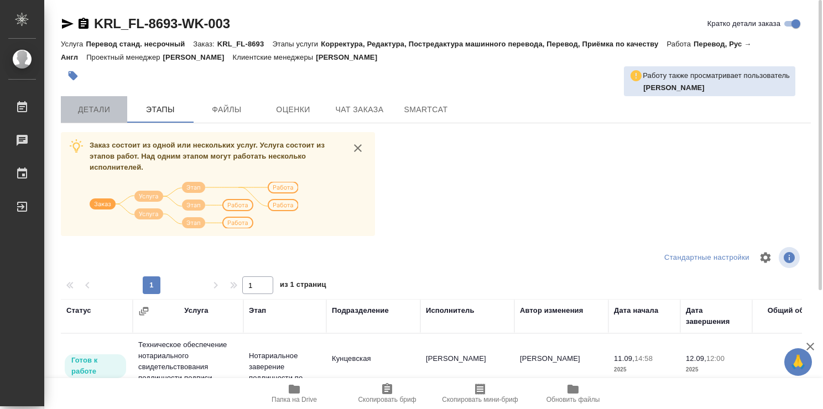
click at [77, 106] on span "Детали" at bounding box center [93, 110] width 53 height 14
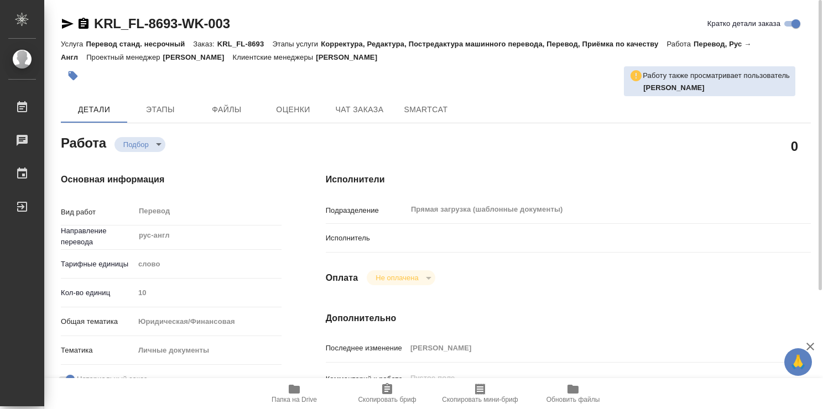
type textarea "x"
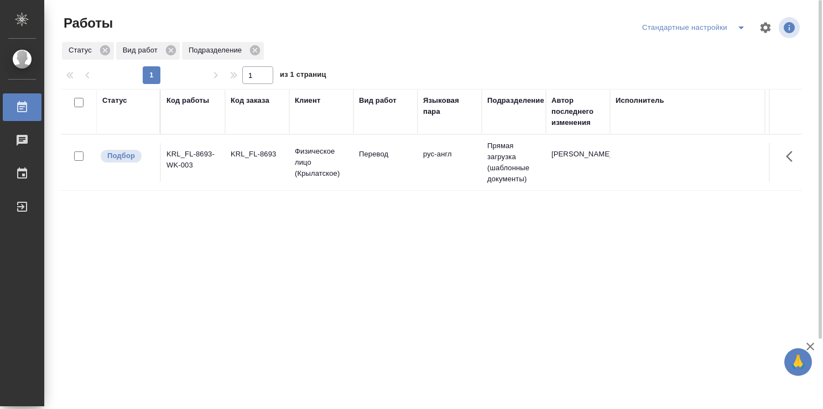
click at [279, 165] on td "KRL_FL-8693" at bounding box center [257, 162] width 64 height 39
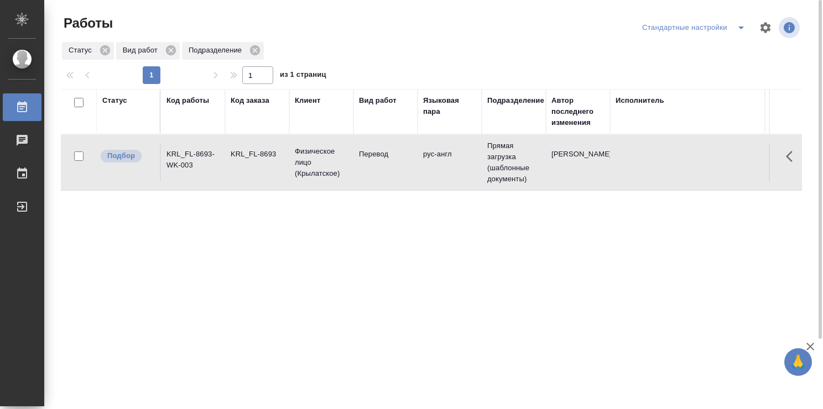
click at [279, 165] on td "KRL_FL-8693" at bounding box center [257, 162] width 64 height 39
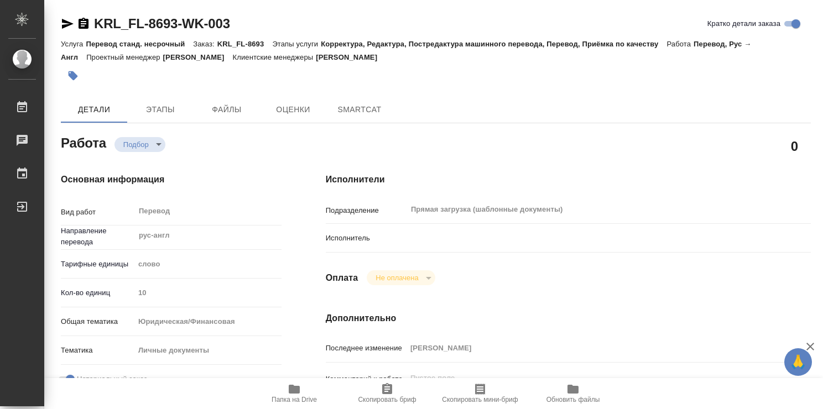
type textarea "x"
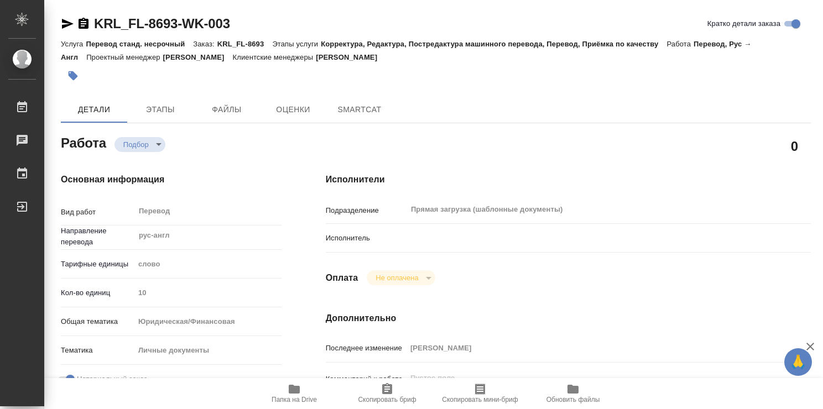
type textarea "x"
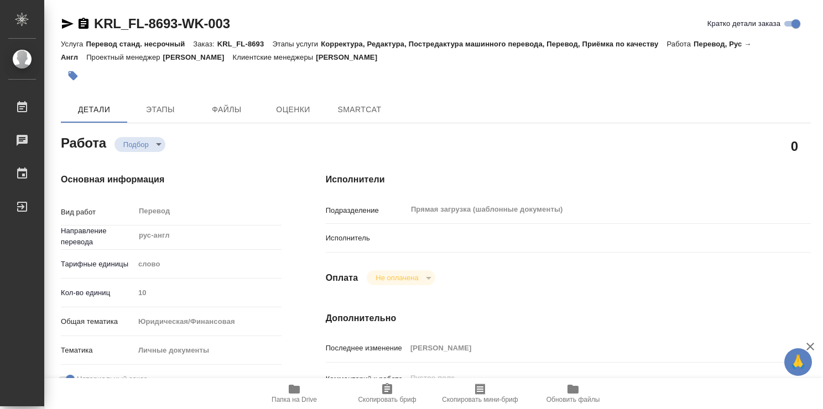
type textarea "x"
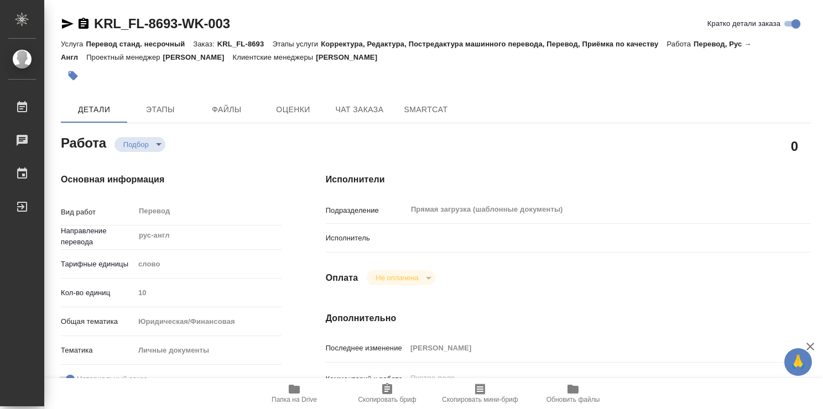
type textarea "x"
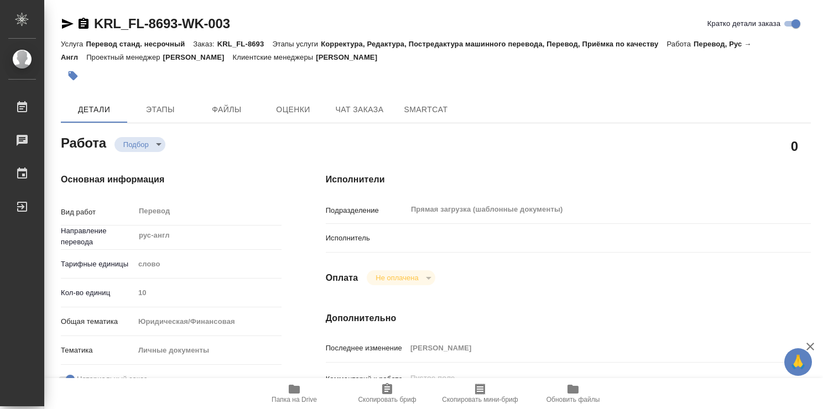
type textarea "x"
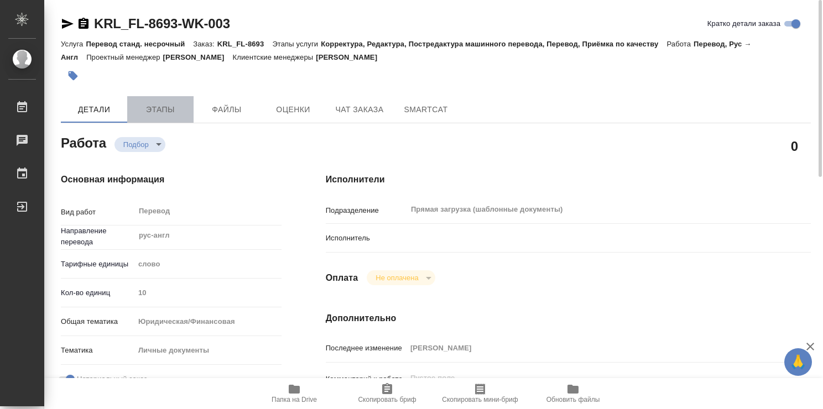
click at [165, 104] on span "Этапы" at bounding box center [160, 110] width 53 height 14
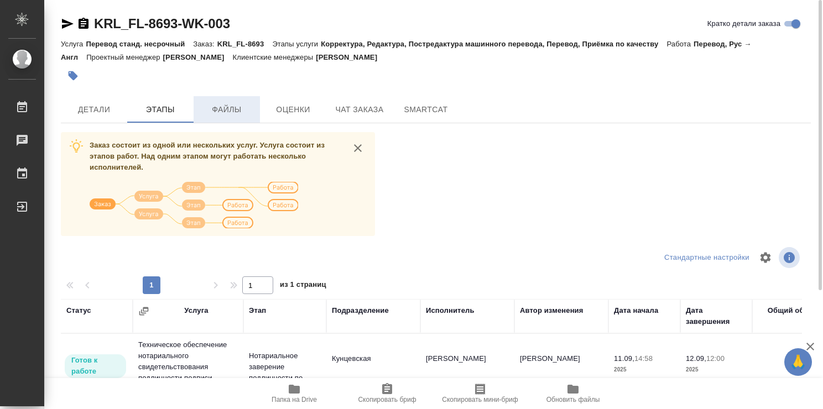
click at [237, 106] on span "Файлы" at bounding box center [226, 110] width 53 height 14
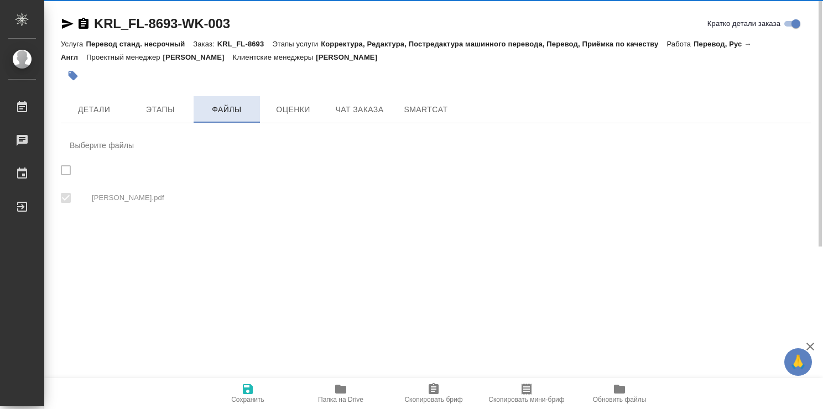
checkbox input "true"
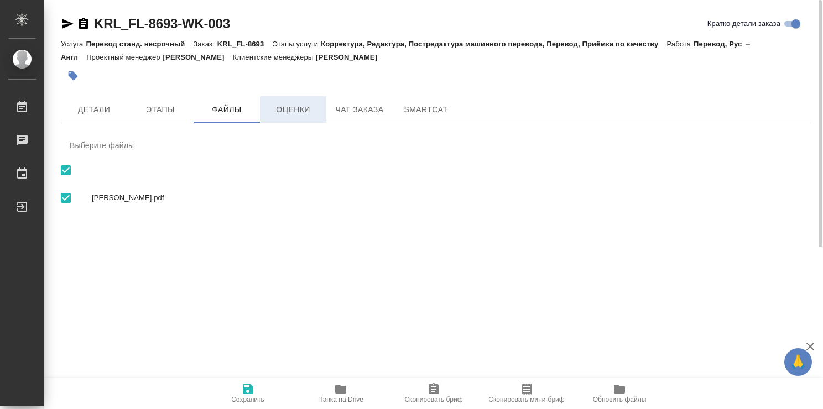
click at [284, 104] on span "Оценки" at bounding box center [293, 110] width 53 height 14
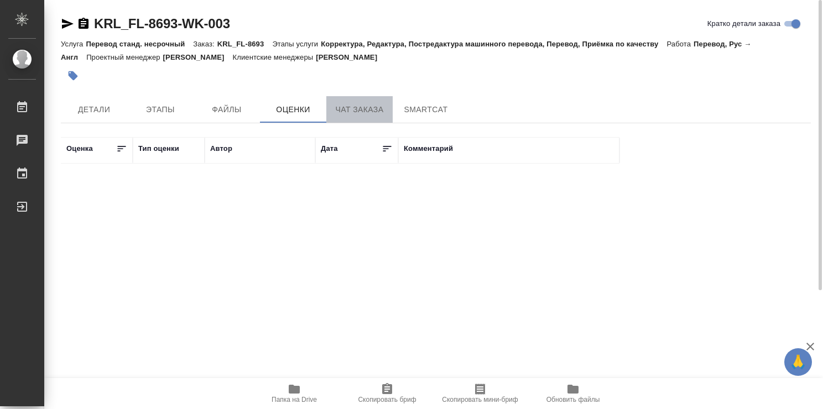
click at [354, 108] on span "Чат заказа" at bounding box center [359, 110] width 53 height 14
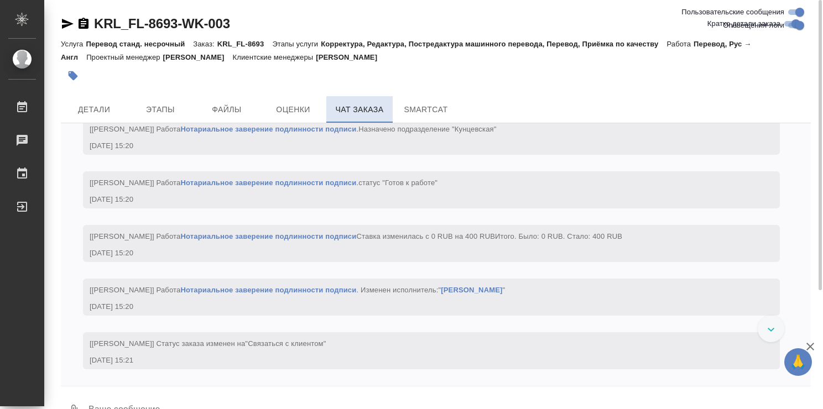
scroll to position [784, 0]
click at [408, 103] on span "SmartCat" at bounding box center [425, 110] width 53 height 14
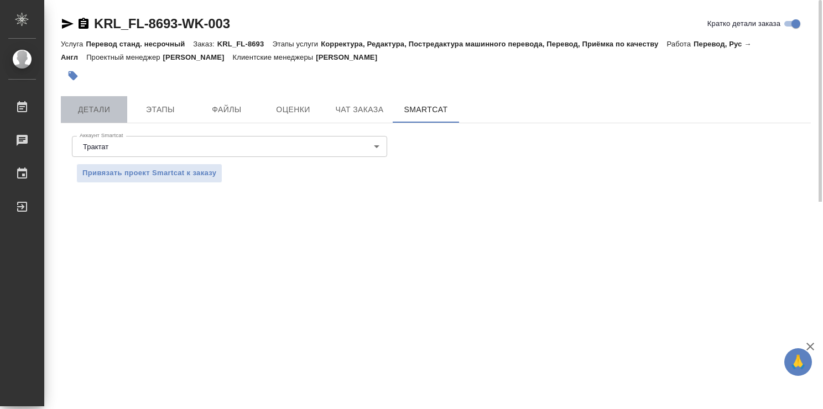
click at [93, 104] on span "Детали" at bounding box center [93, 110] width 53 height 14
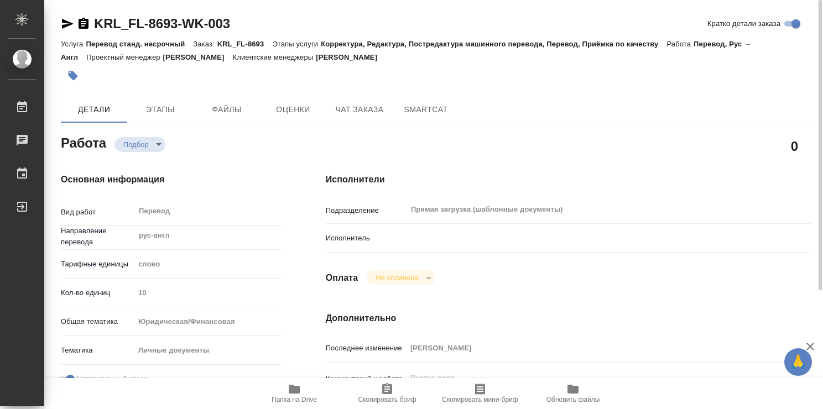
type textarea "x"
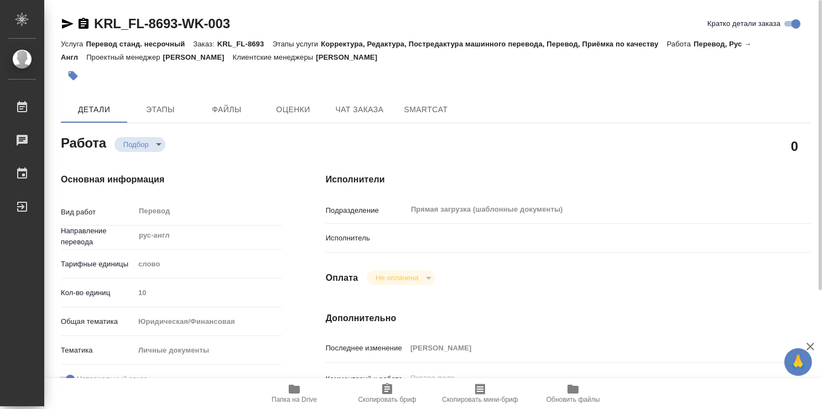
type textarea "x"
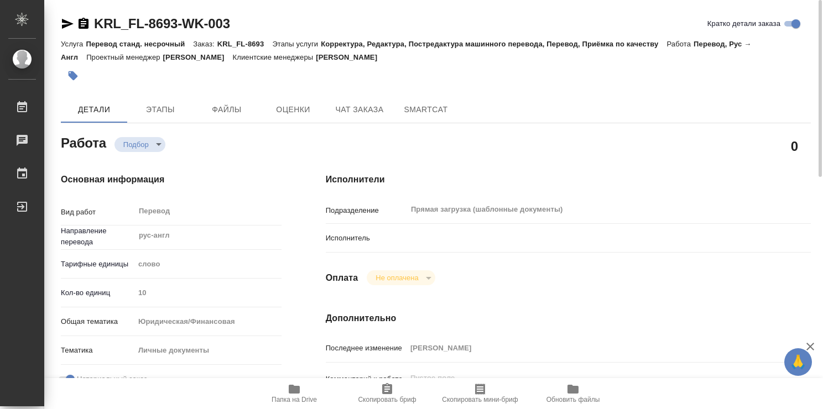
type textarea "x"
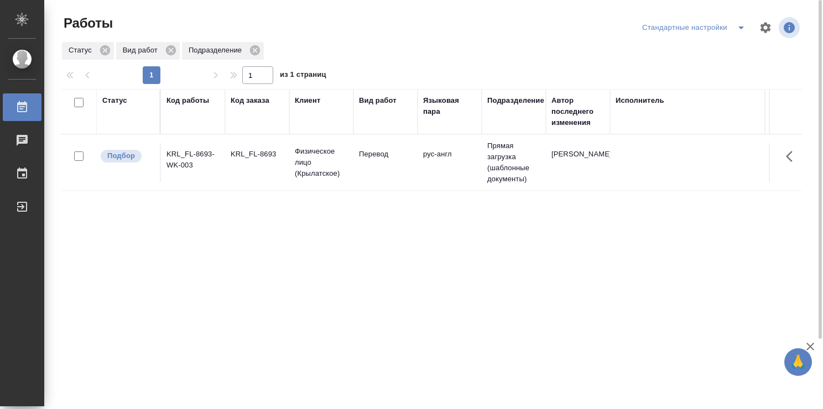
click at [245, 171] on td "KRL_FL-8693" at bounding box center [257, 162] width 64 height 39
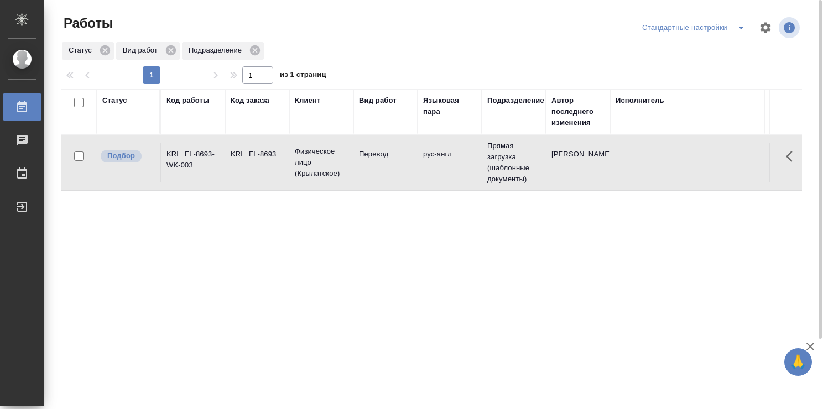
click at [245, 171] on td "KRL_FL-8693" at bounding box center [257, 162] width 64 height 39
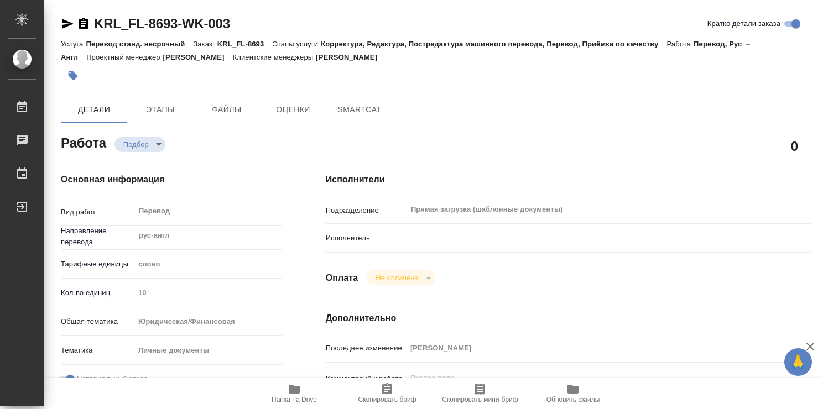
type textarea "x"
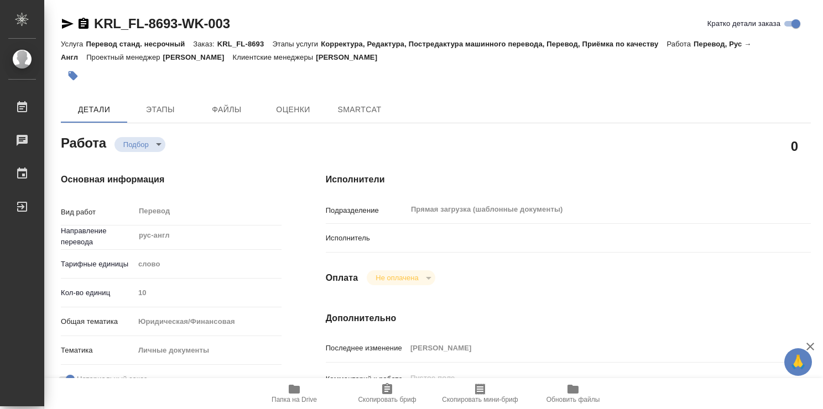
type textarea "x"
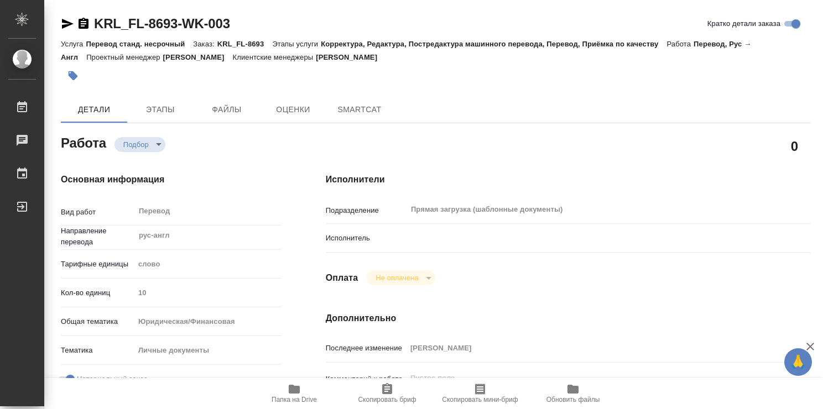
type textarea "x"
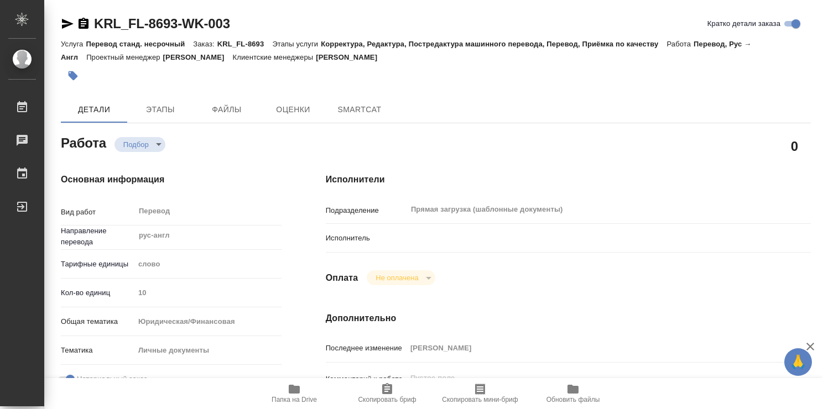
type textarea "x"
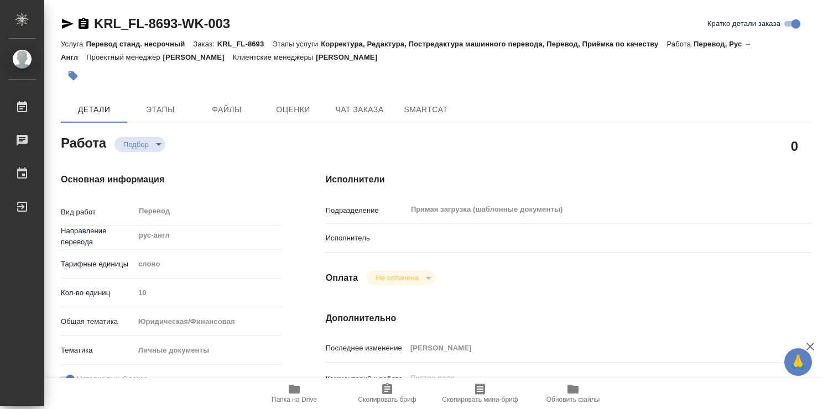
type textarea "x"
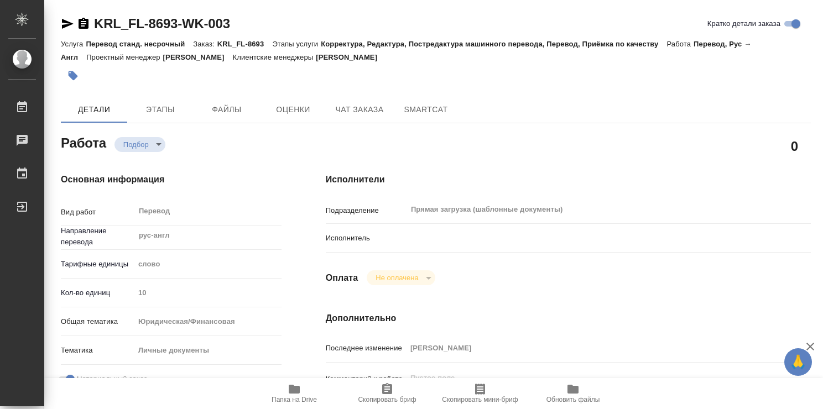
type textarea "x"
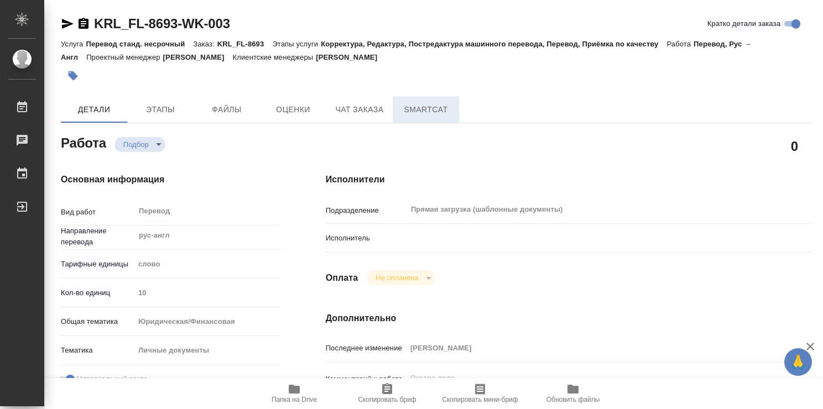
click at [409, 103] on span "SmartCat" at bounding box center [425, 110] width 53 height 14
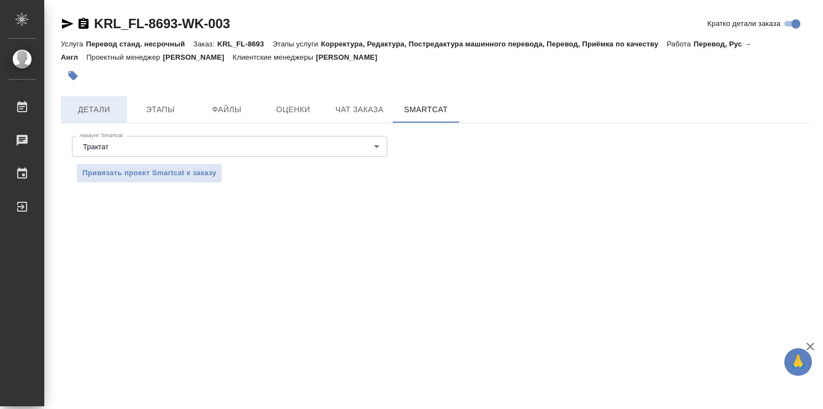
click at [89, 104] on span "Детали" at bounding box center [93, 110] width 53 height 14
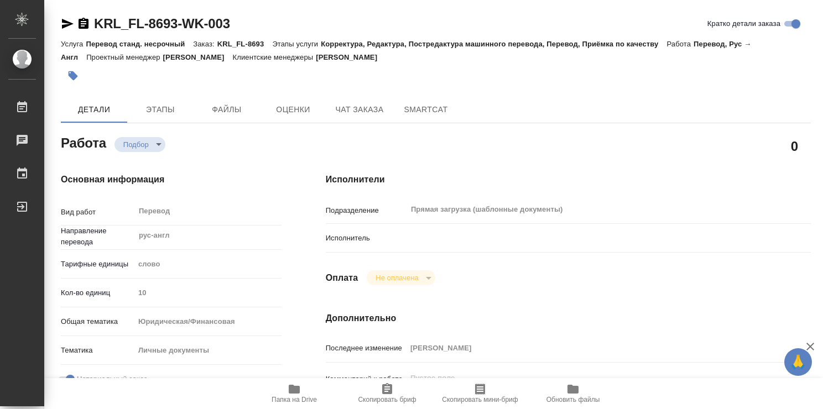
type textarea "x"
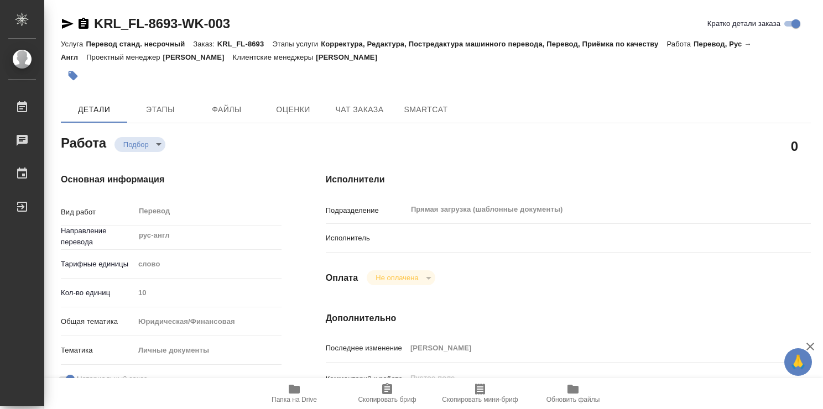
type textarea "x"
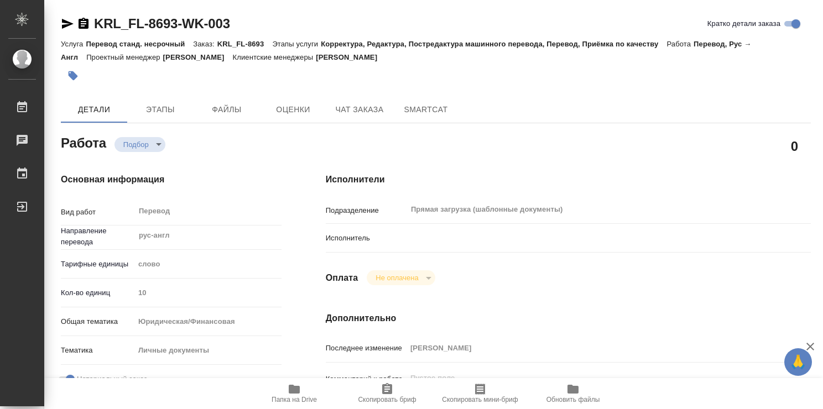
type textarea "x"
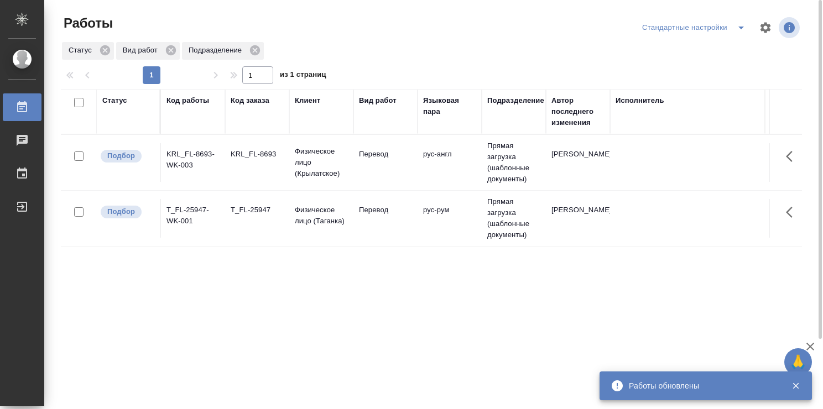
click at [259, 166] on td "KRL_FL-8693" at bounding box center [257, 162] width 64 height 39
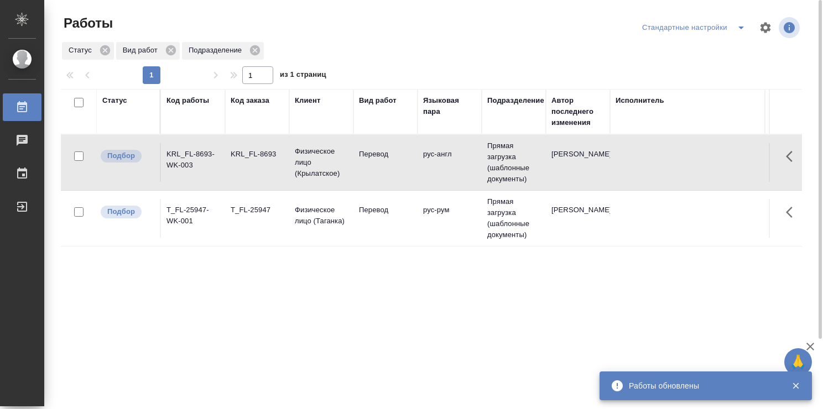
click at [259, 166] on td "KRL_FL-8693" at bounding box center [257, 162] width 64 height 39
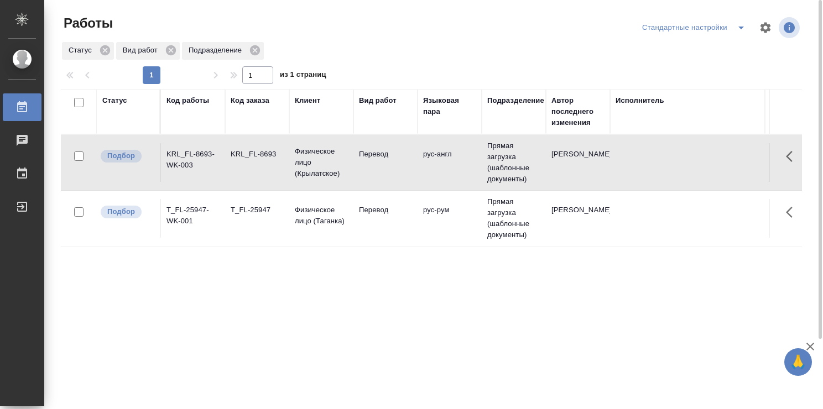
click at [357, 230] on td "Перевод" at bounding box center [385, 218] width 64 height 39
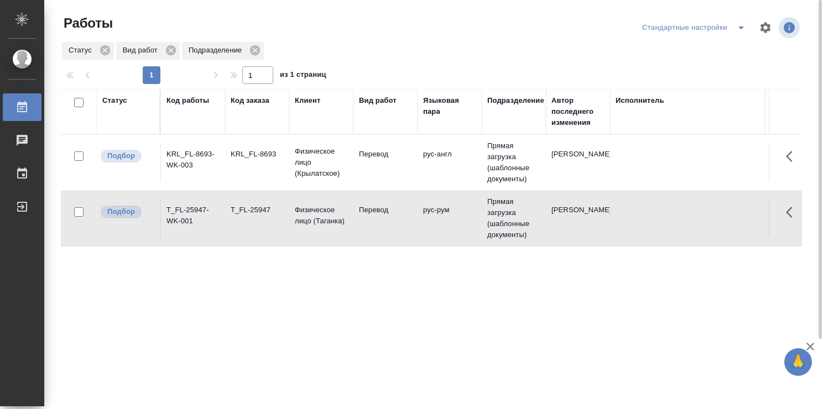
click at [357, 230] on td "Перевод" at bounding box center [385, 218] width 64 height 39
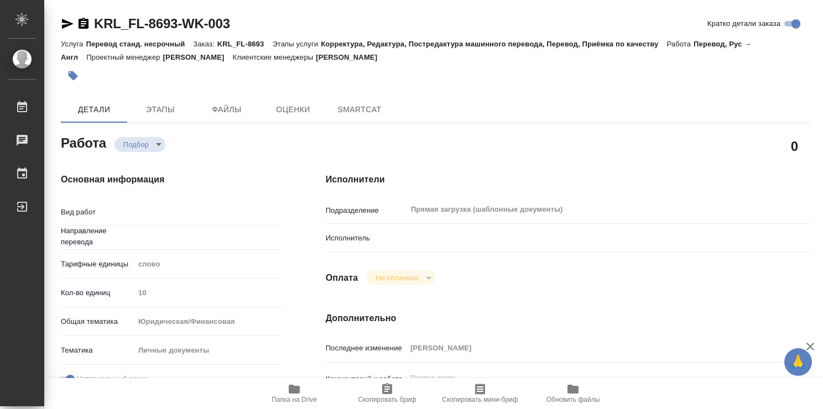
type textarea "x"
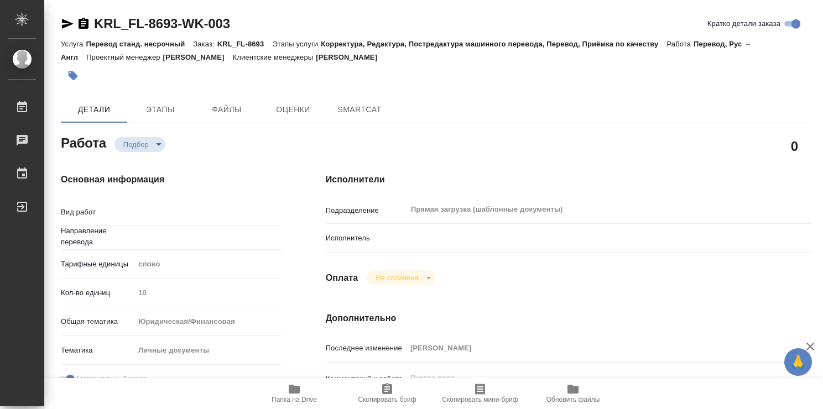
type textarea "x"
type textarea "Перевод"
type textarea "x"
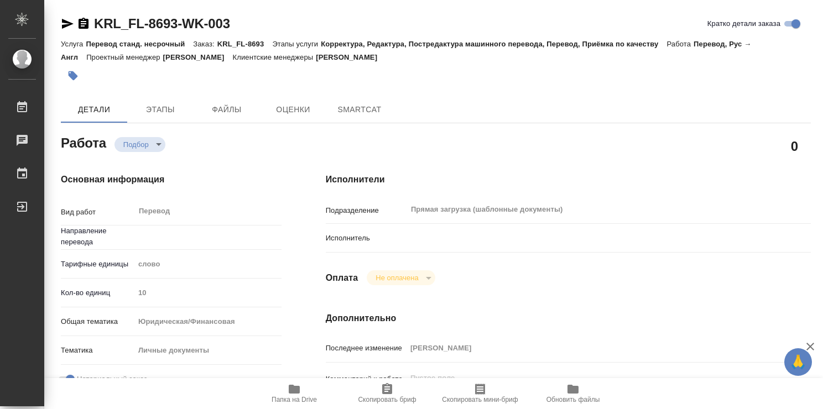
type textarea "x"
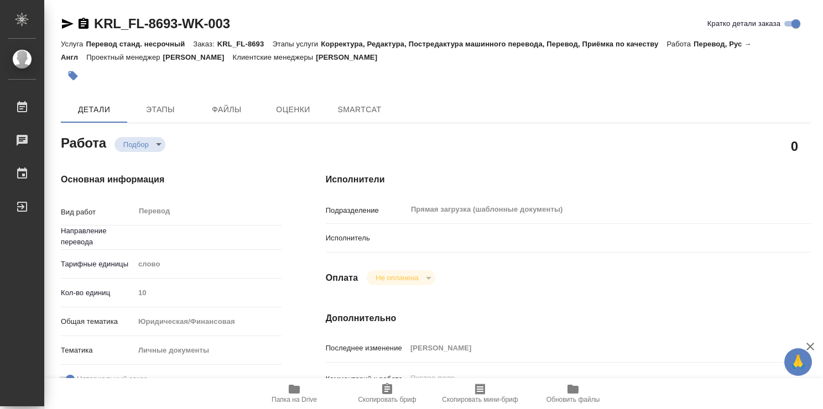
type input "рус-англ"
type textarea "x"
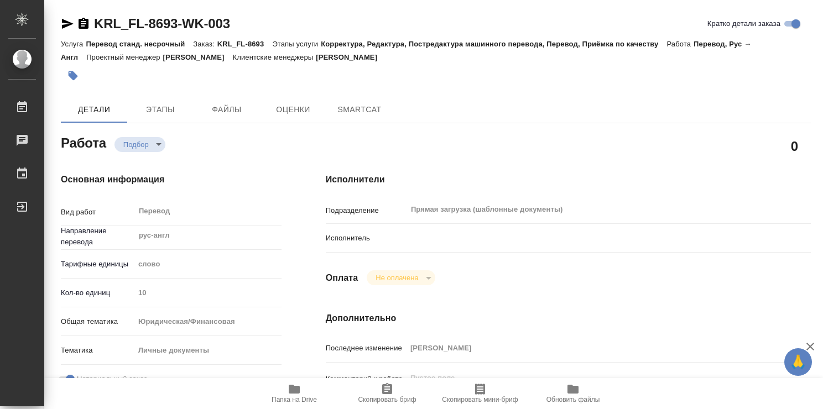
type textarea "x"
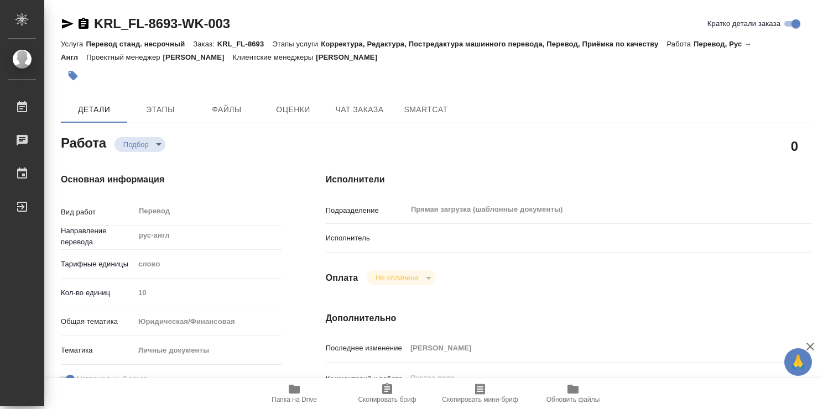
type textarea "x"
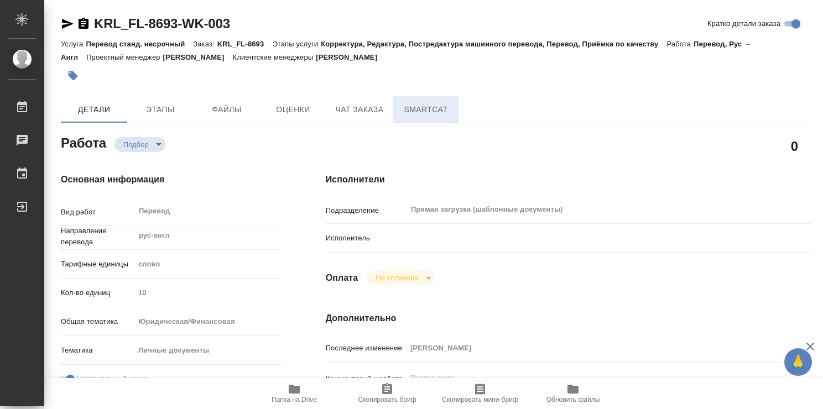
type textarea "x"
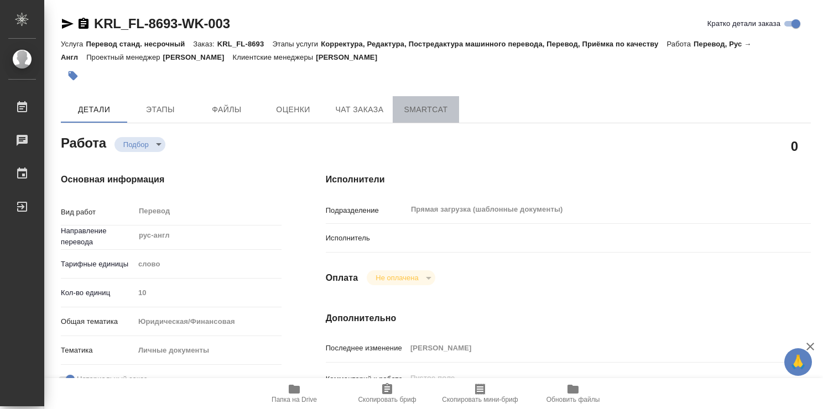
click at [413, 116] on button "SmartCat" at bounding box center [426, 109] width 66 height 27
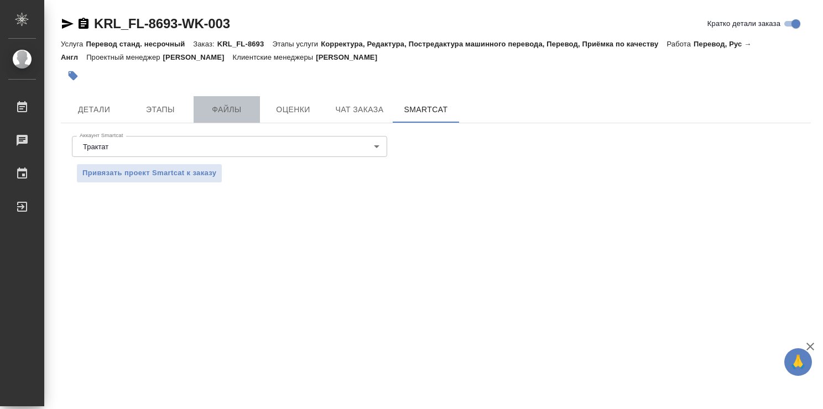
click at [239, 107] on span "Файлы" at bounding box center [226, 110] width 53 height 14
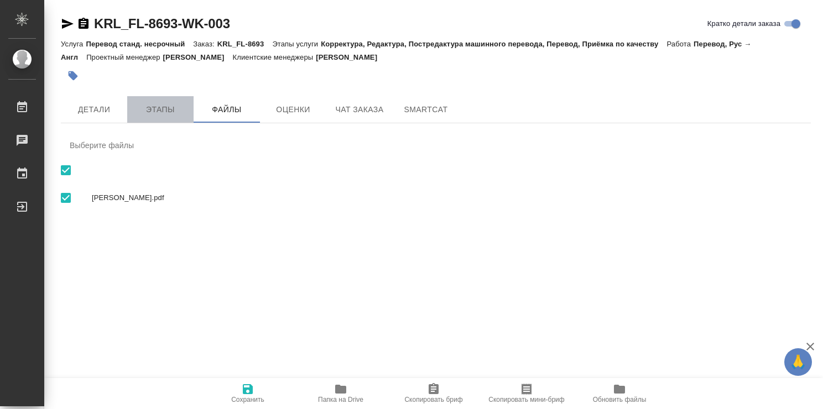
click at [170, 106] on span "Этапы" at bounding box center [160, 110] width 53 height 14
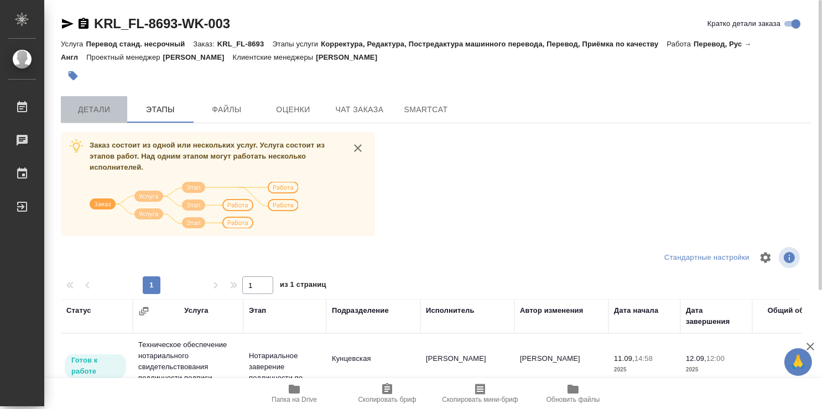
click at [100, 110] on span "Детали" at bounding box center [93, 110] width 53 height 14
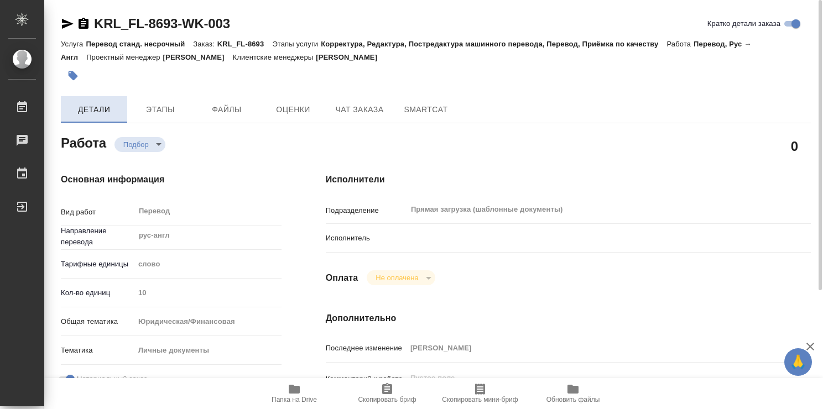
type textarea "x"
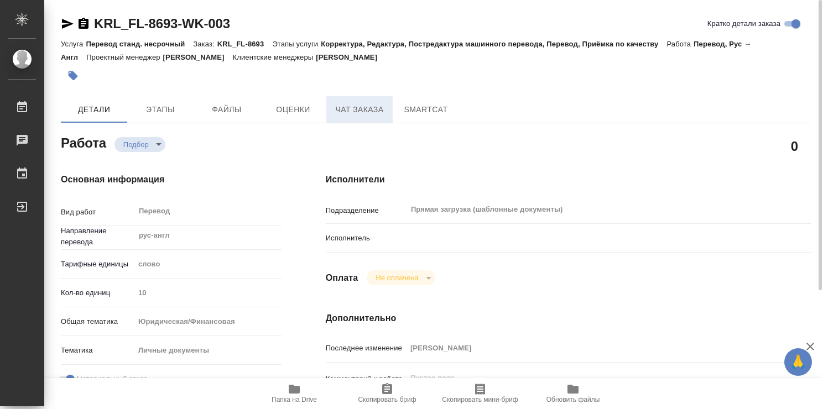
type textarea "x"
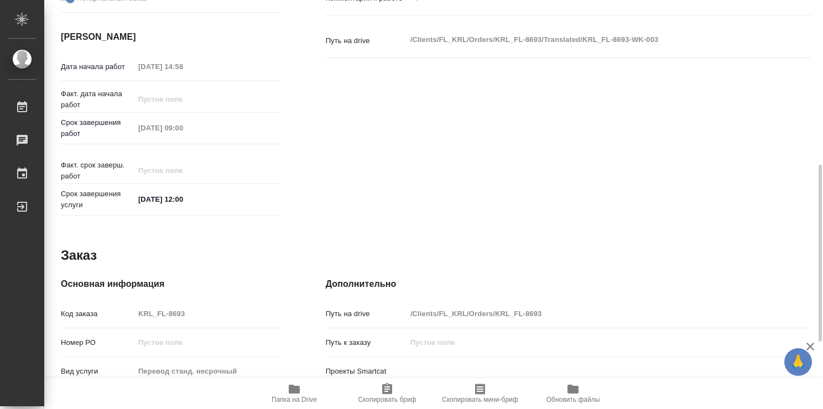
scroll to position [381, 0]
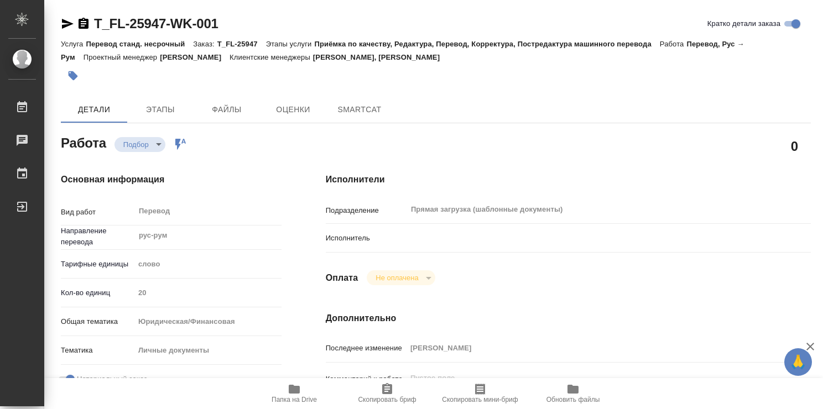
type textarea "x"
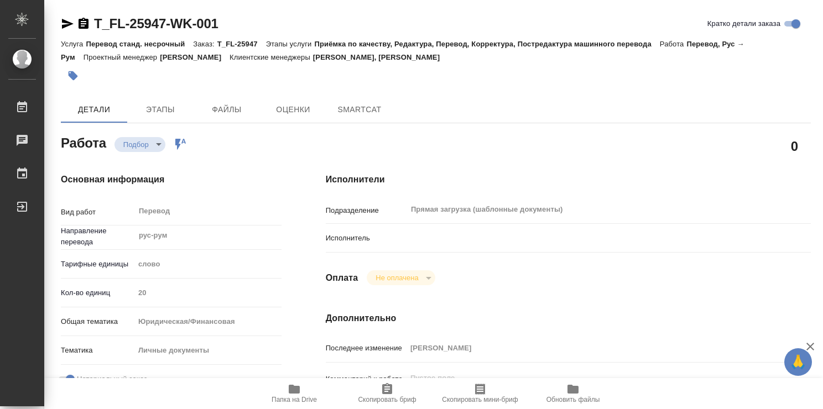
type textarea "x"
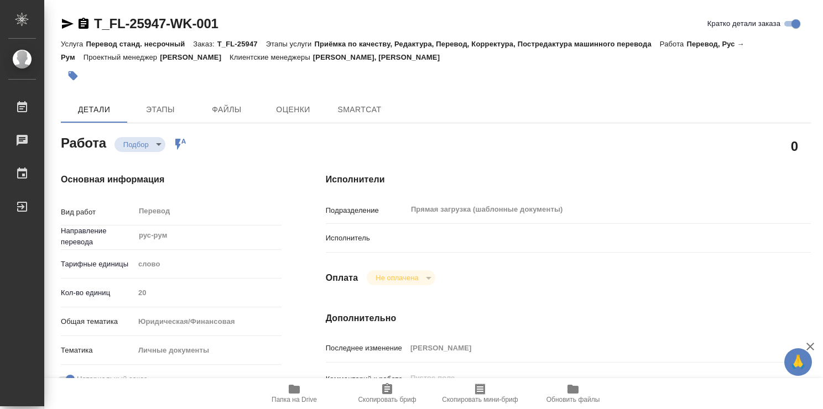
type textarea "x"
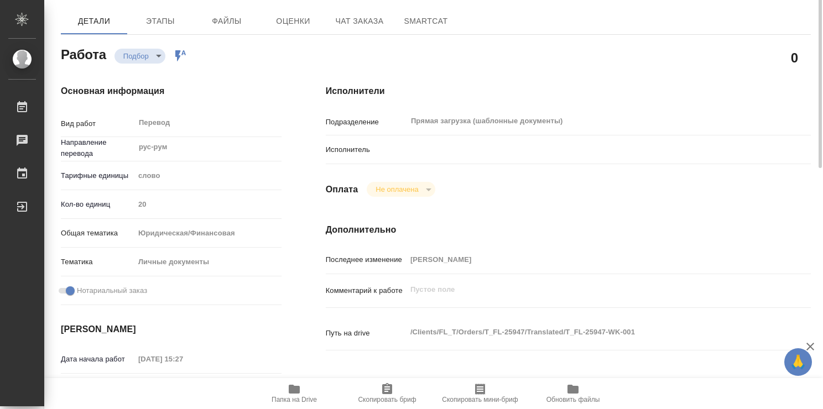
type textarea "x"
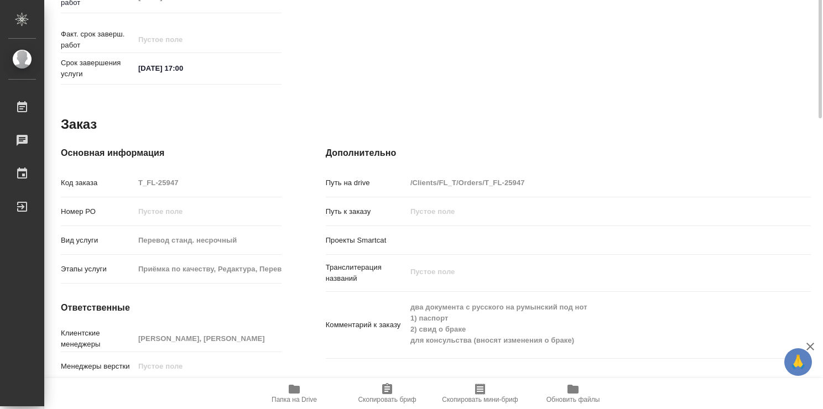
scroll to position [534, 0]
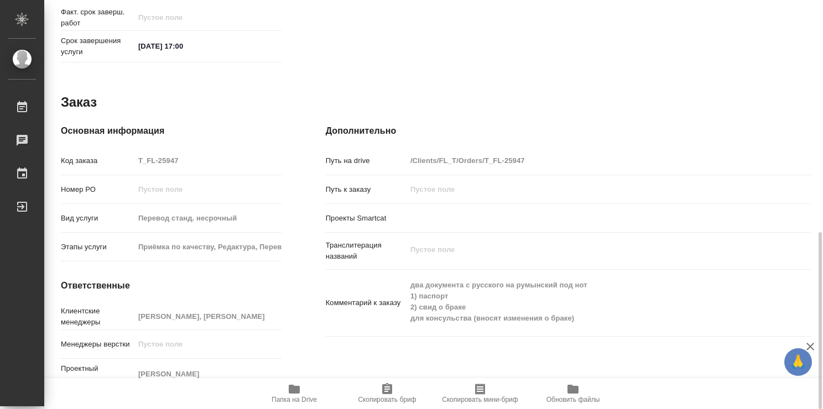
type textarea "x"
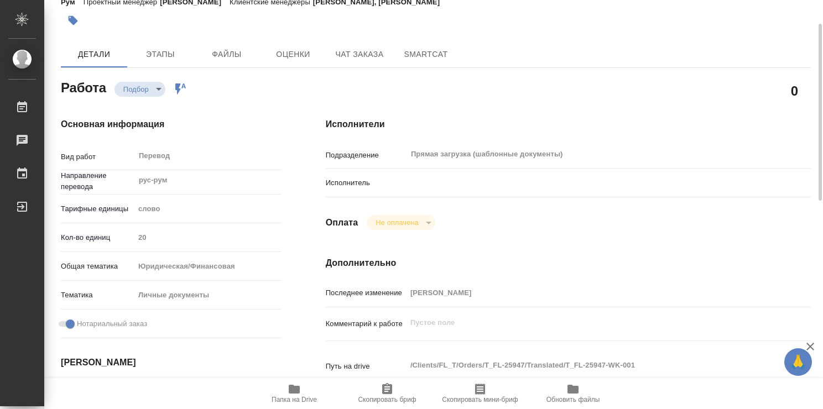
scroll to position [0, 0]
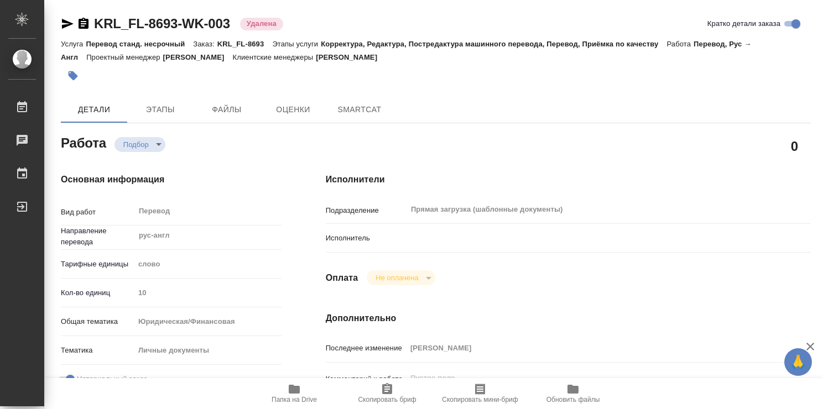
type textarea "x"
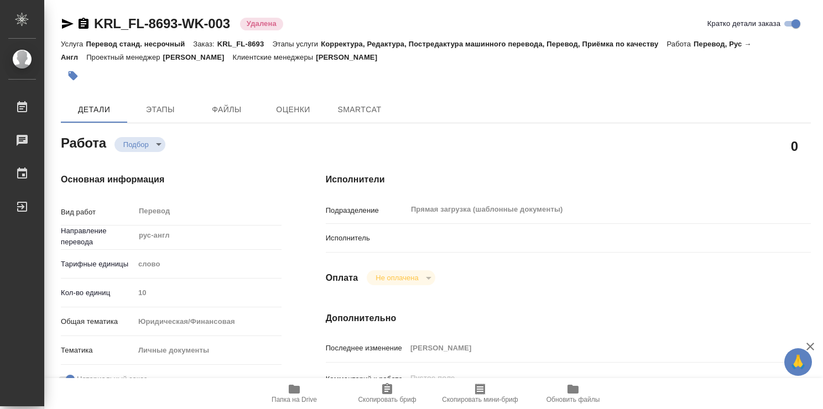
type textarea "x"
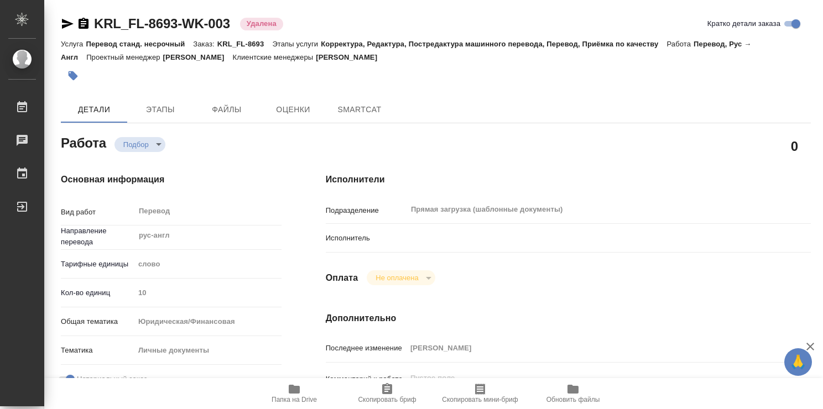
type textarea "x"
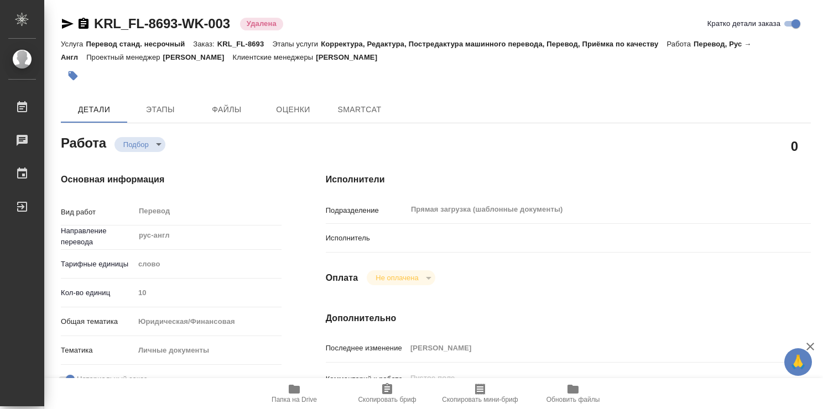
type textarea "x"
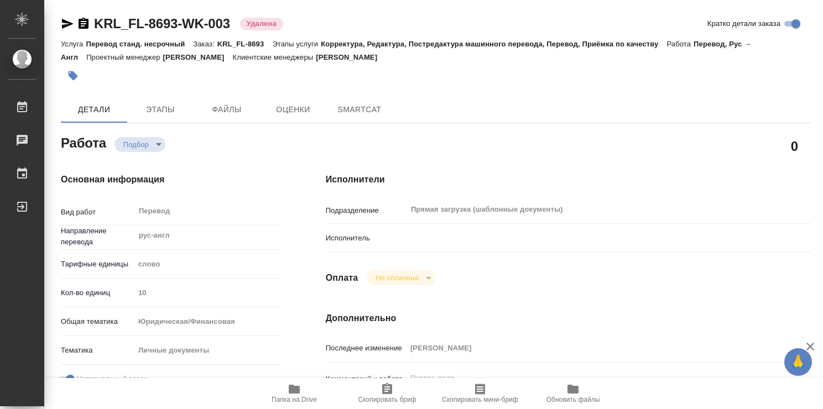
type textarea "x"
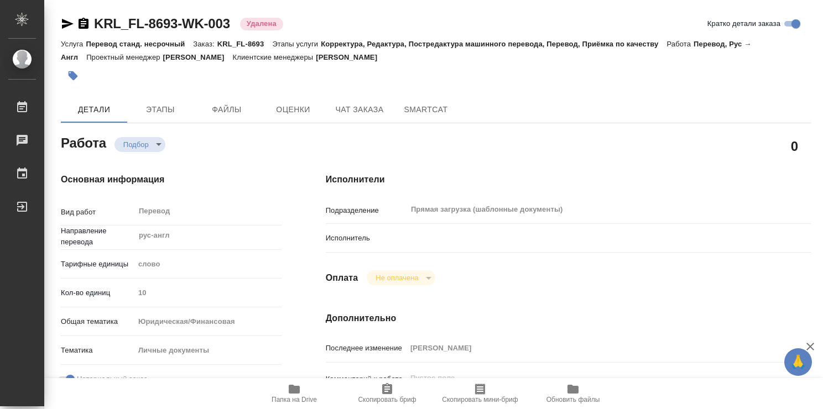
type textarea "x"
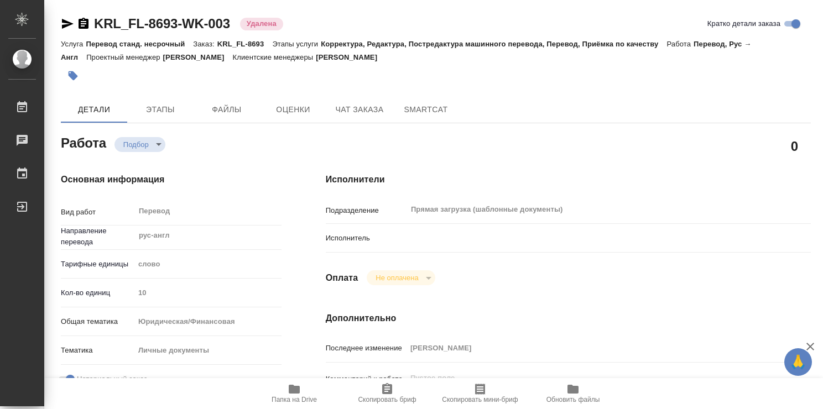
type textarea "x"
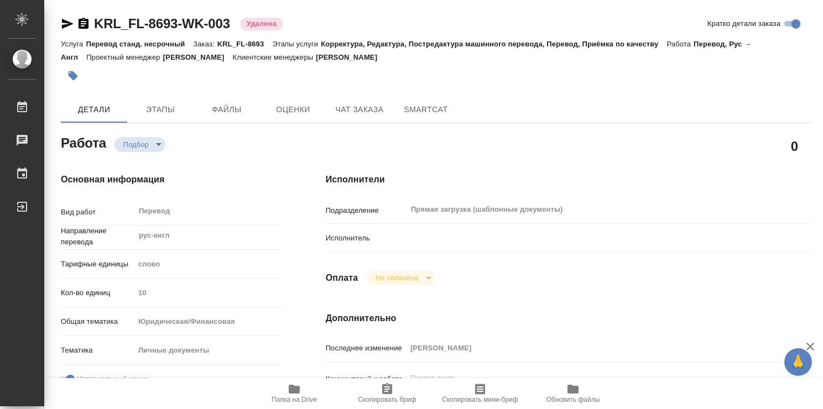
type textarea "x"
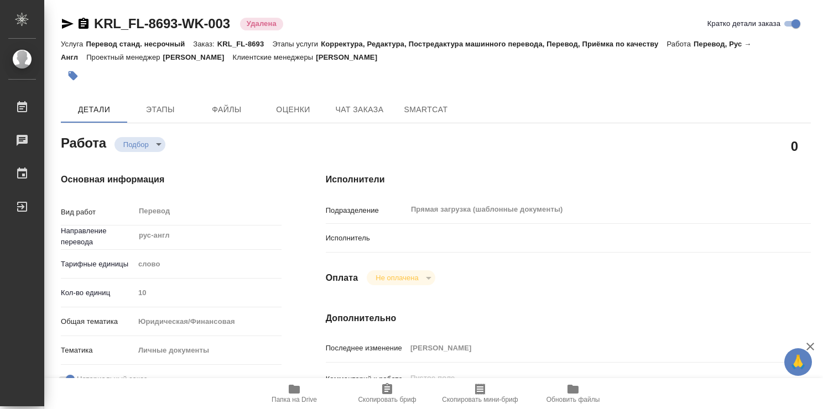
type textarea "x"
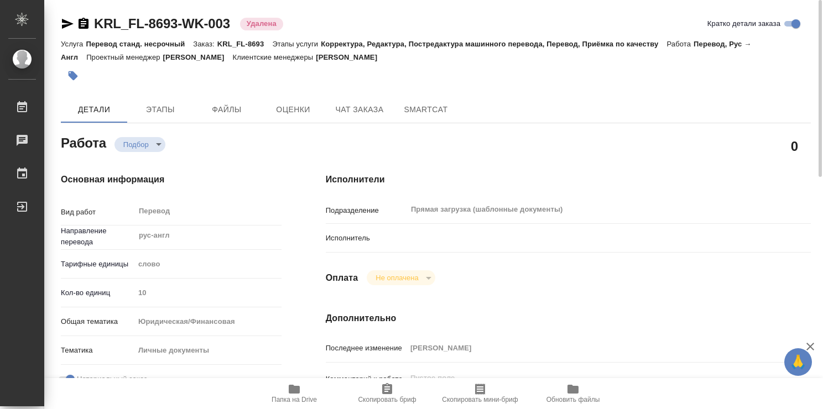
type textarea "x"
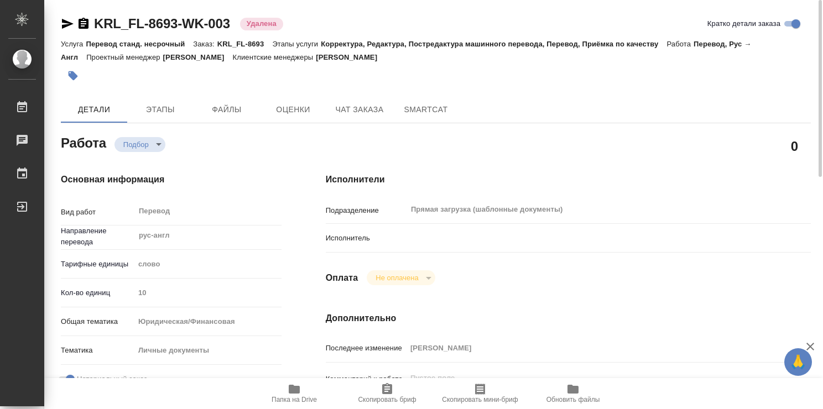
click at [259, 23] on p "Удалена" at bounding box center [262, 23] width 30 height 11
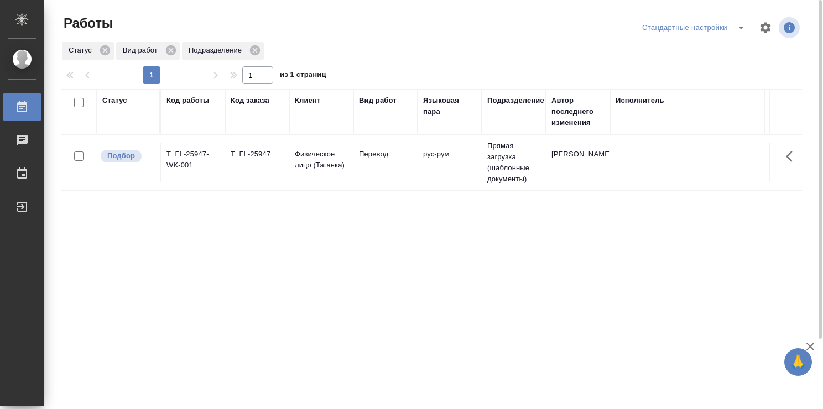
click at [410, 33] on div at bounding box center [436, 27] width 250 height 27
